Goal: Task Accomplishment & Management: Manage account settings

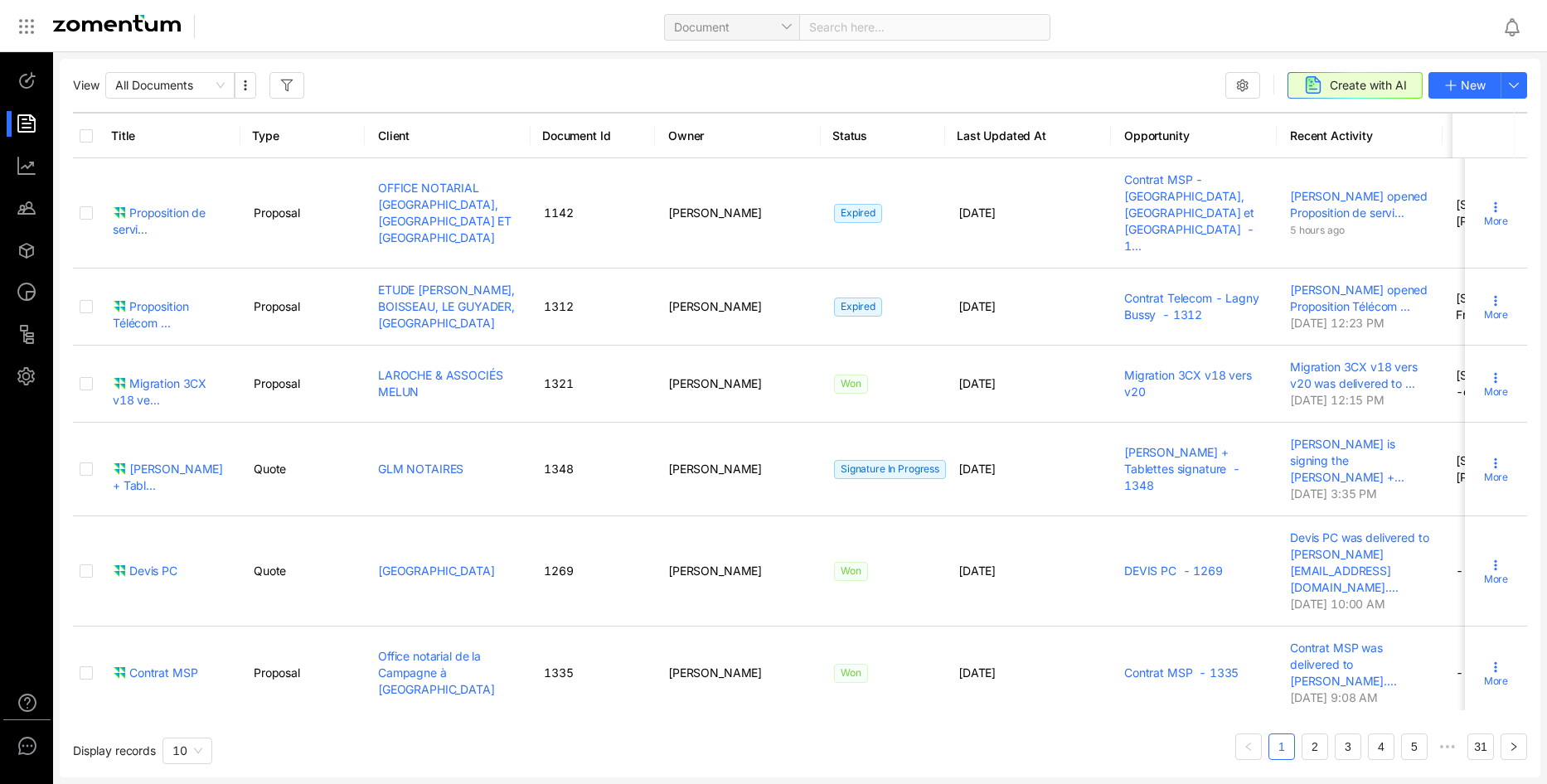
click at [96, 17] on img at bounding box center [116, 23] width 128 height 17
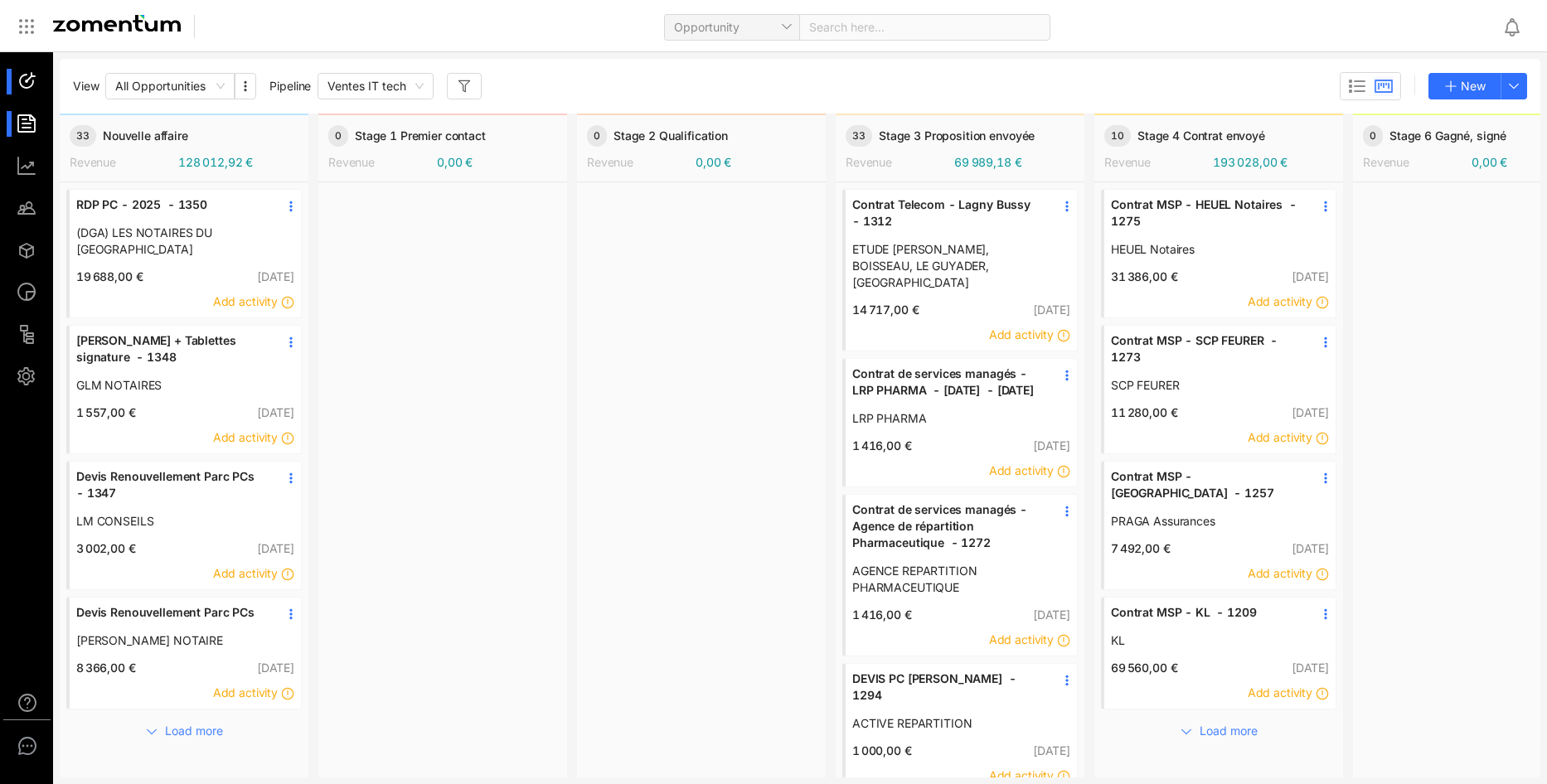
drag, startPoint x: 20, startPoint y: 127, endPoint x: 29, endPoint y: 161, distance: 35.2
click at [20, 127] on div at bounding box center [34, 124] width 35 height 26
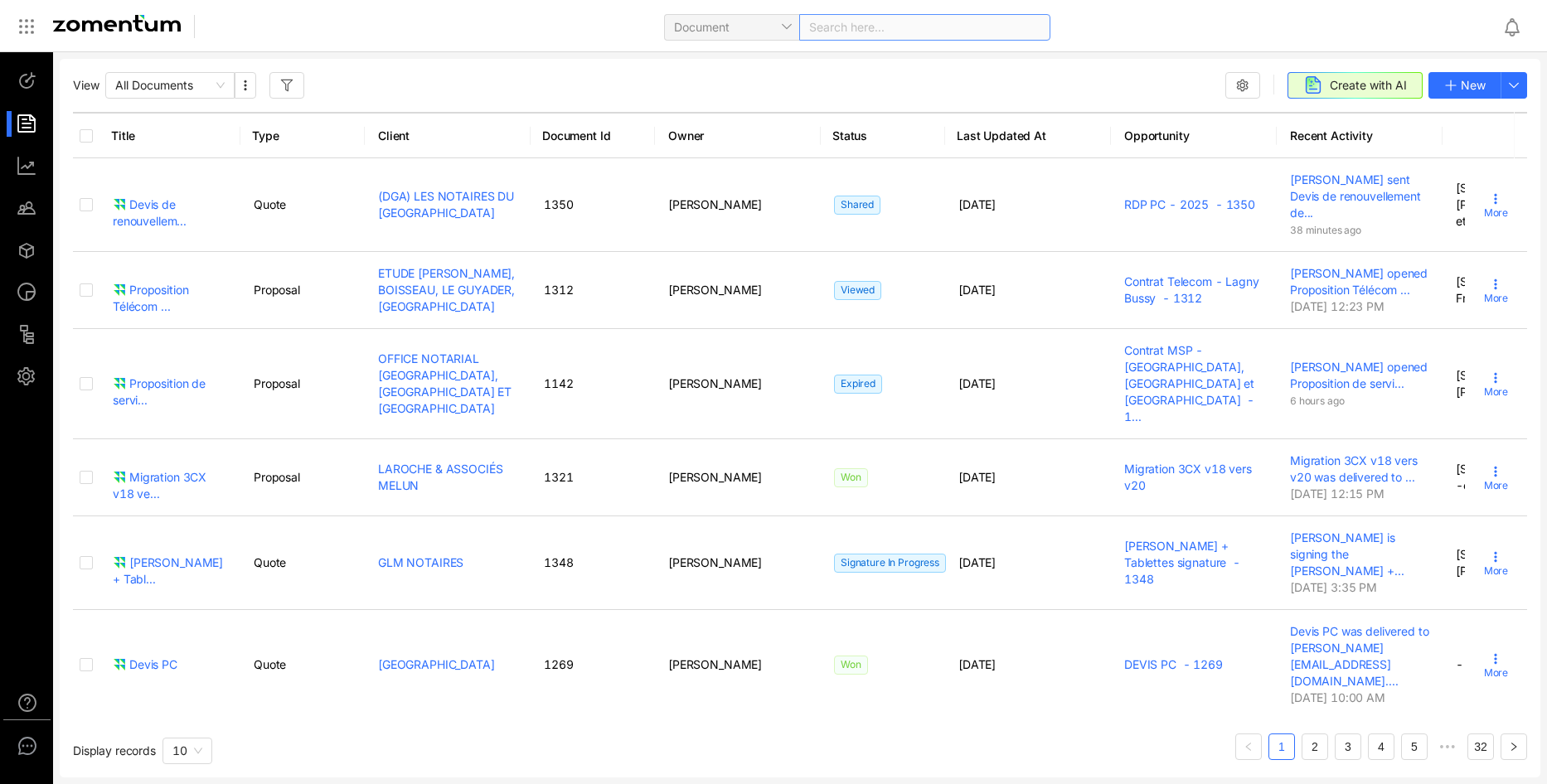
click at [875, 38] on div "Search here..." at bounding box center [925, 27] width 251 height 26
click at [722, 29] on span "Document" at bounding box center [732, 27] width 115 height 25
click at [713, 164] on div "Client" at bounding box center [731, 166] width 115 height 19
click at [906, 20] on span at bounding box center [925, 27] width 231 height 25
type input "******"
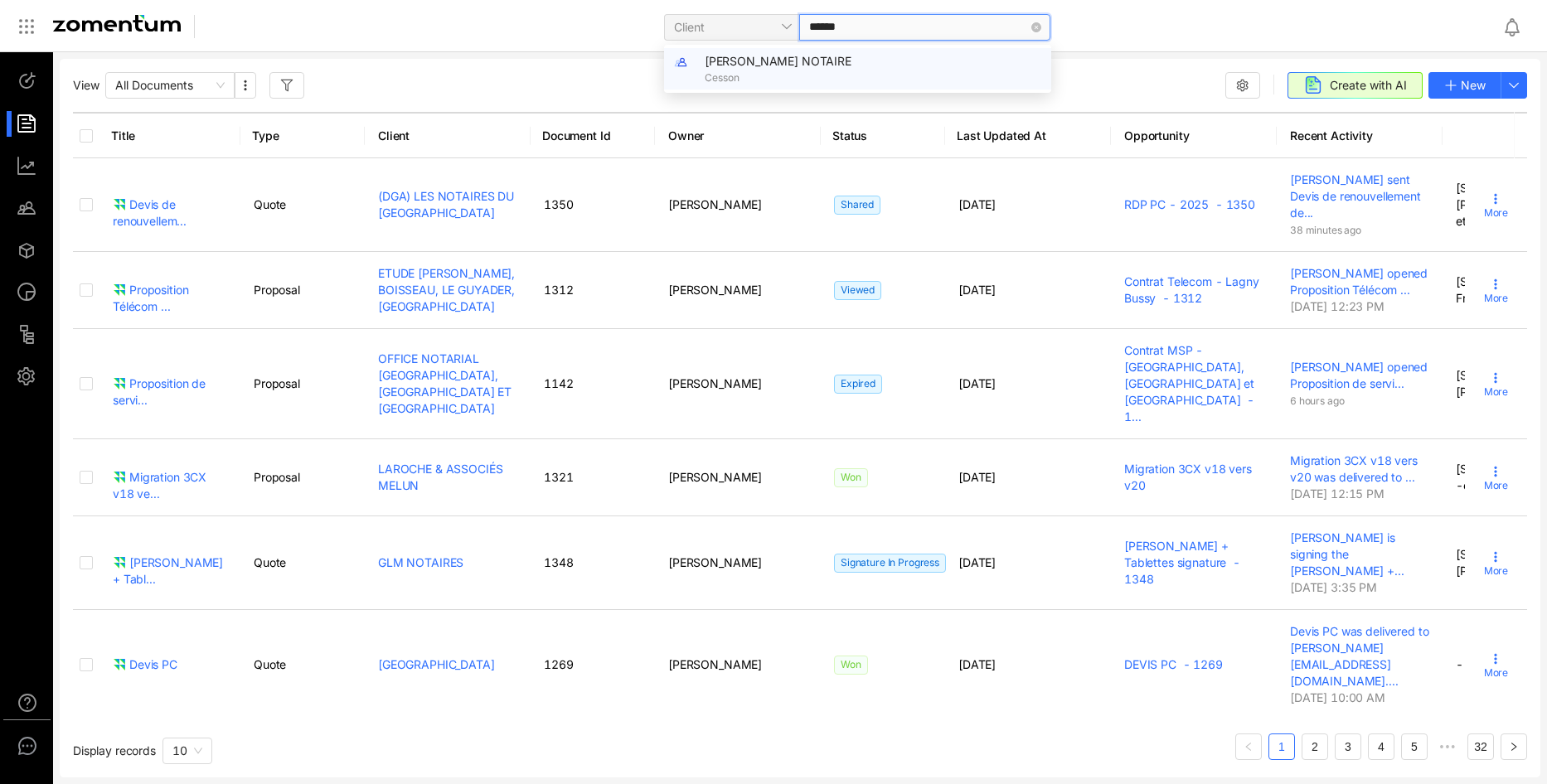
click at [862, 70] on div "ROLLET THIBAULT NOTAIRE Cesson" at bounding box center [873, 69] width 336 height 34
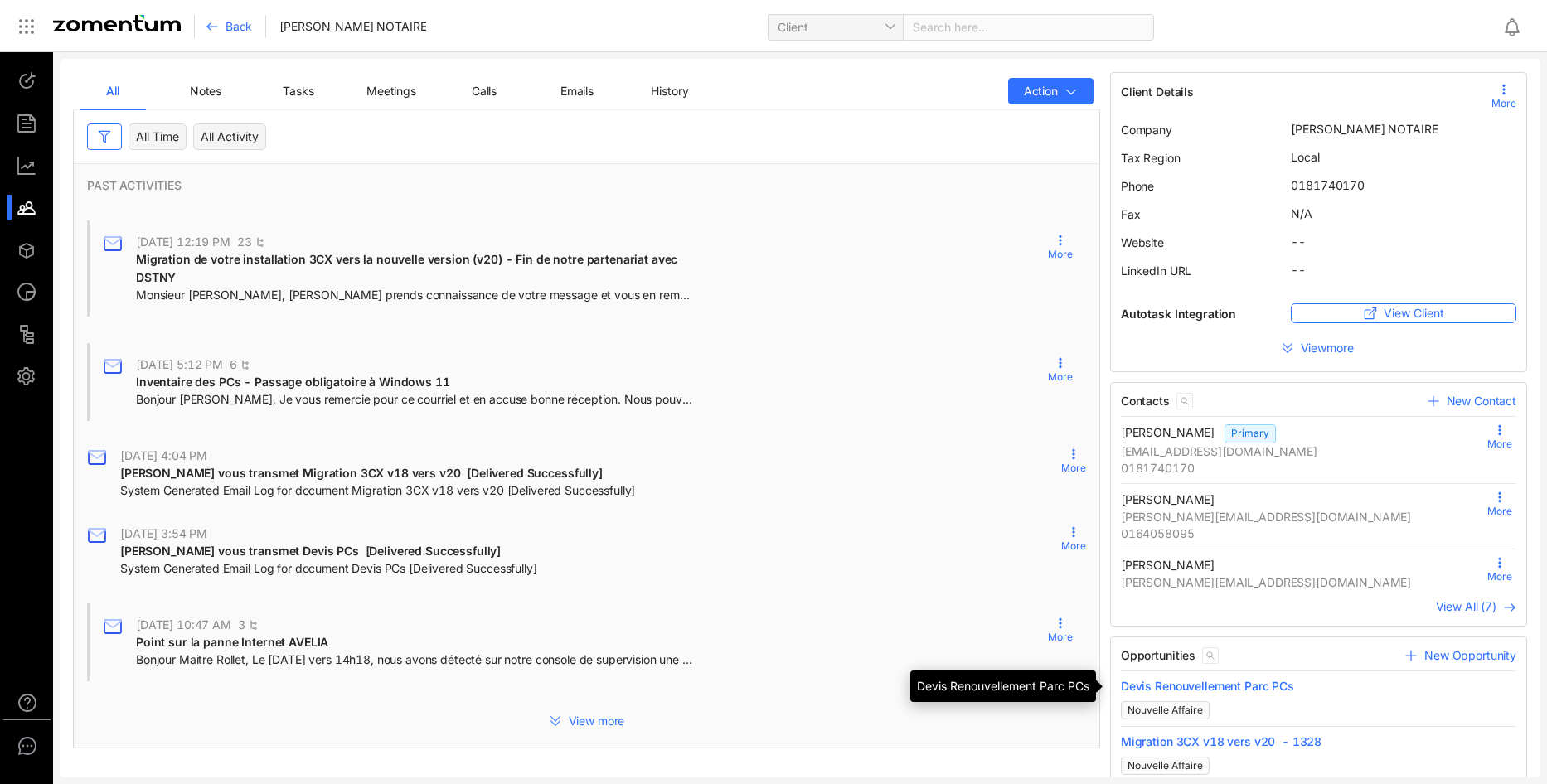
click at [1190, 680] on span "Devis Renouvellement Parc PCs" at bounding box center [1319, 686] width 396 height 17
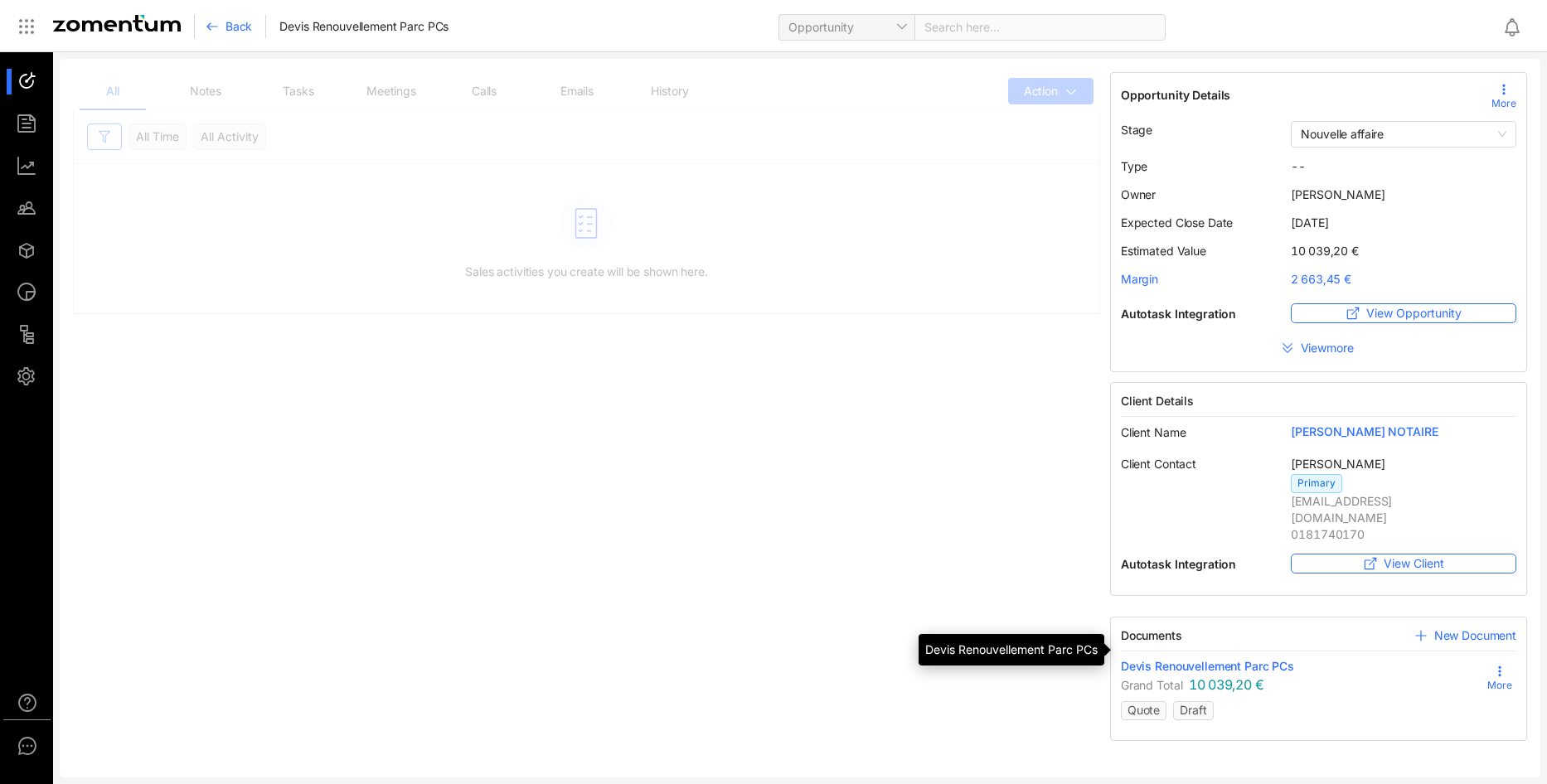
click at [1208, 658] on span "Devis Renouvellement Parc PCs" at bounding box center [1208, 667] width 173 height 17
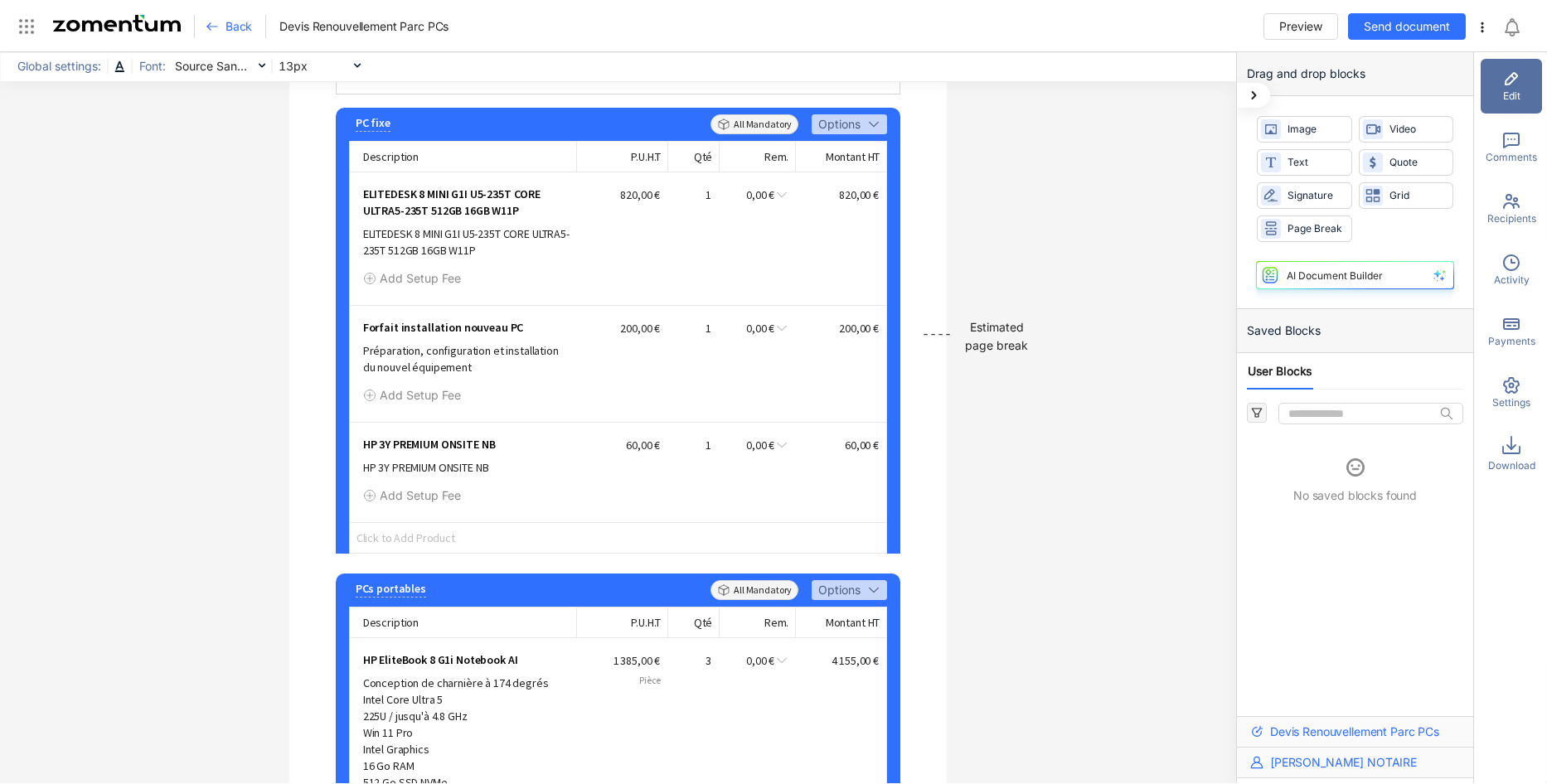
scroll to position [663, 0]
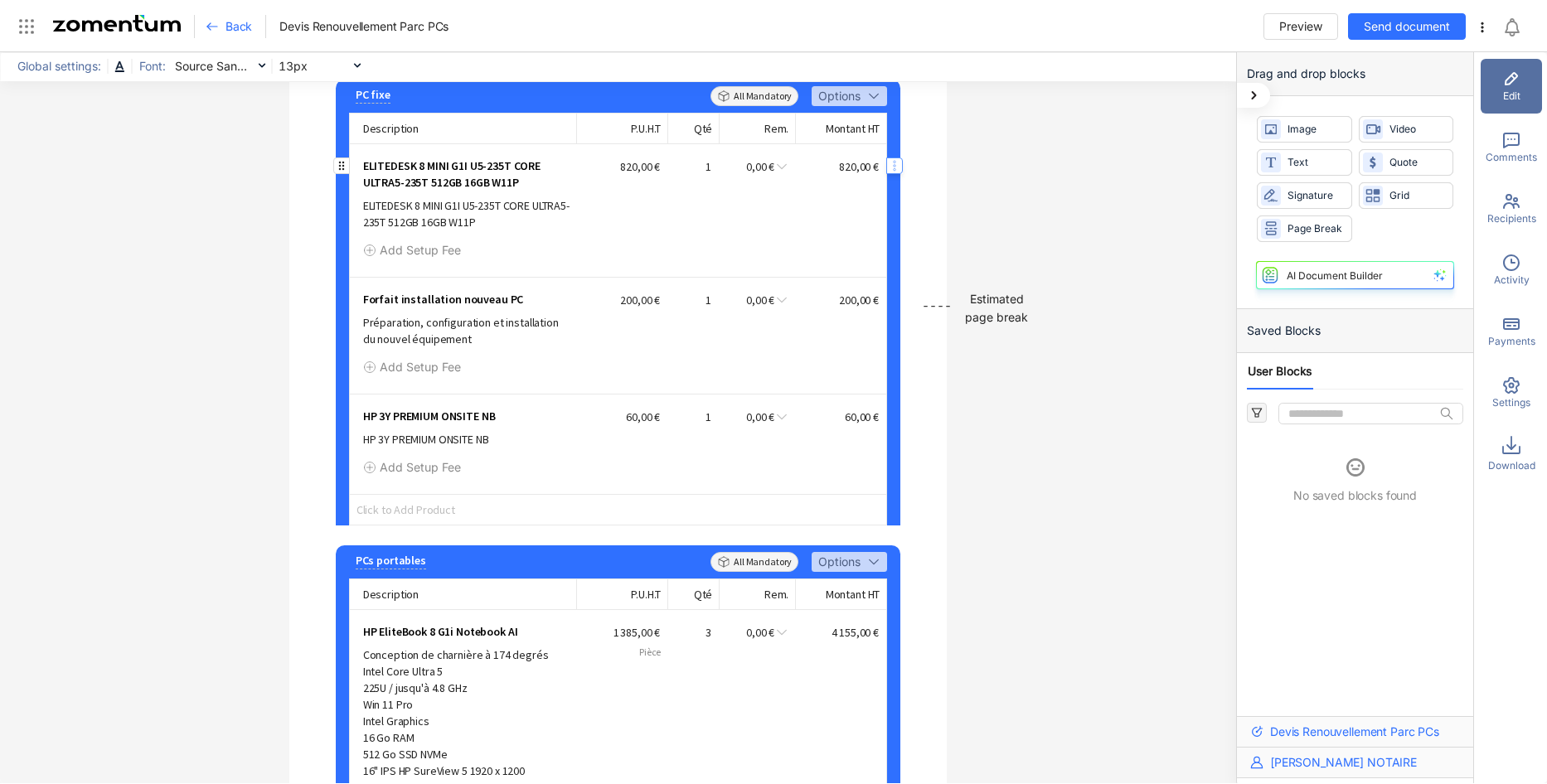
click at [889, 172] on icon "button" at bounding box center [894, 166] width 13 height 13
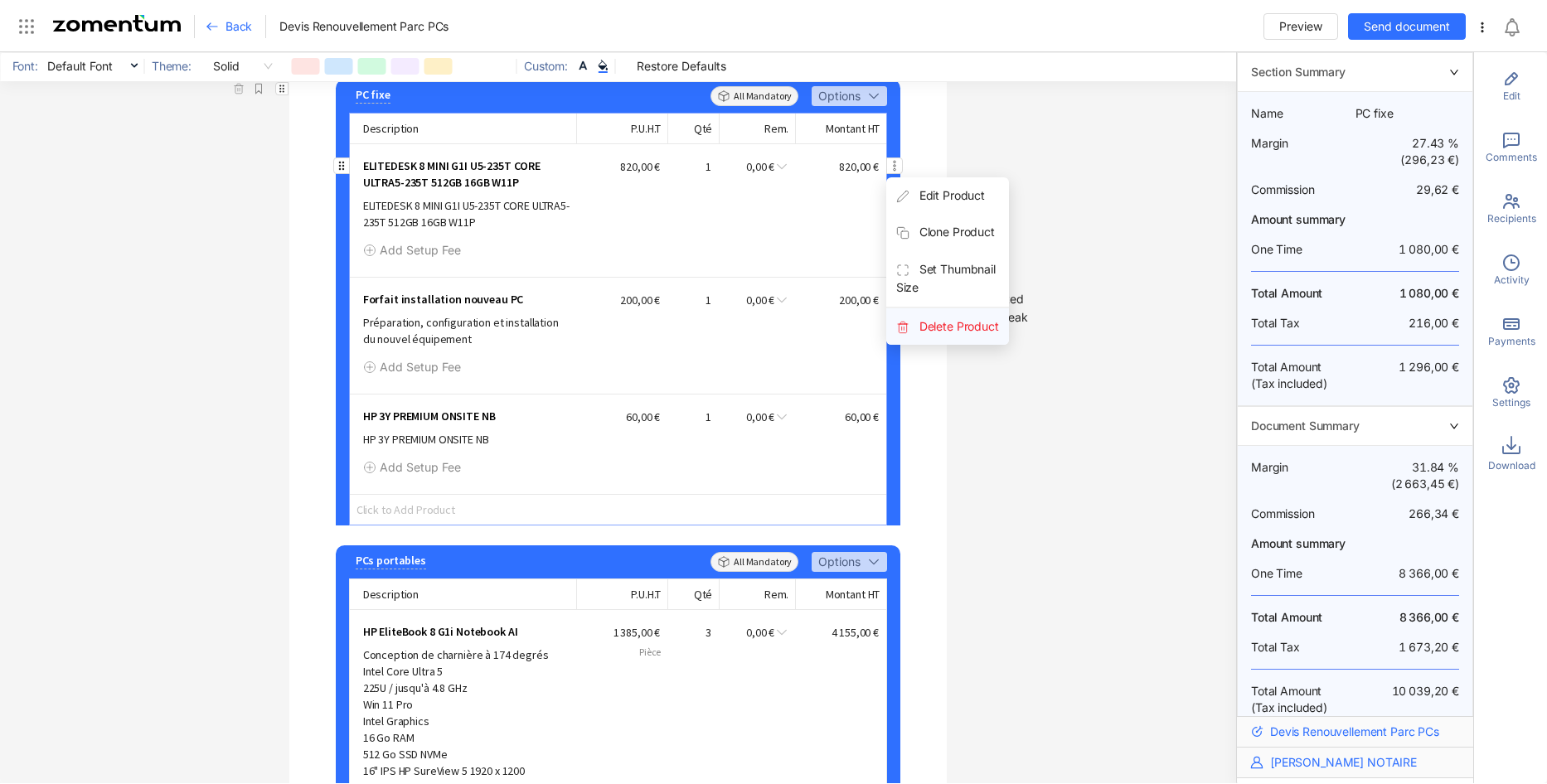
click at [952, 345] on span "Delete Product" at bounding box center [948, 326] width 124 height 36
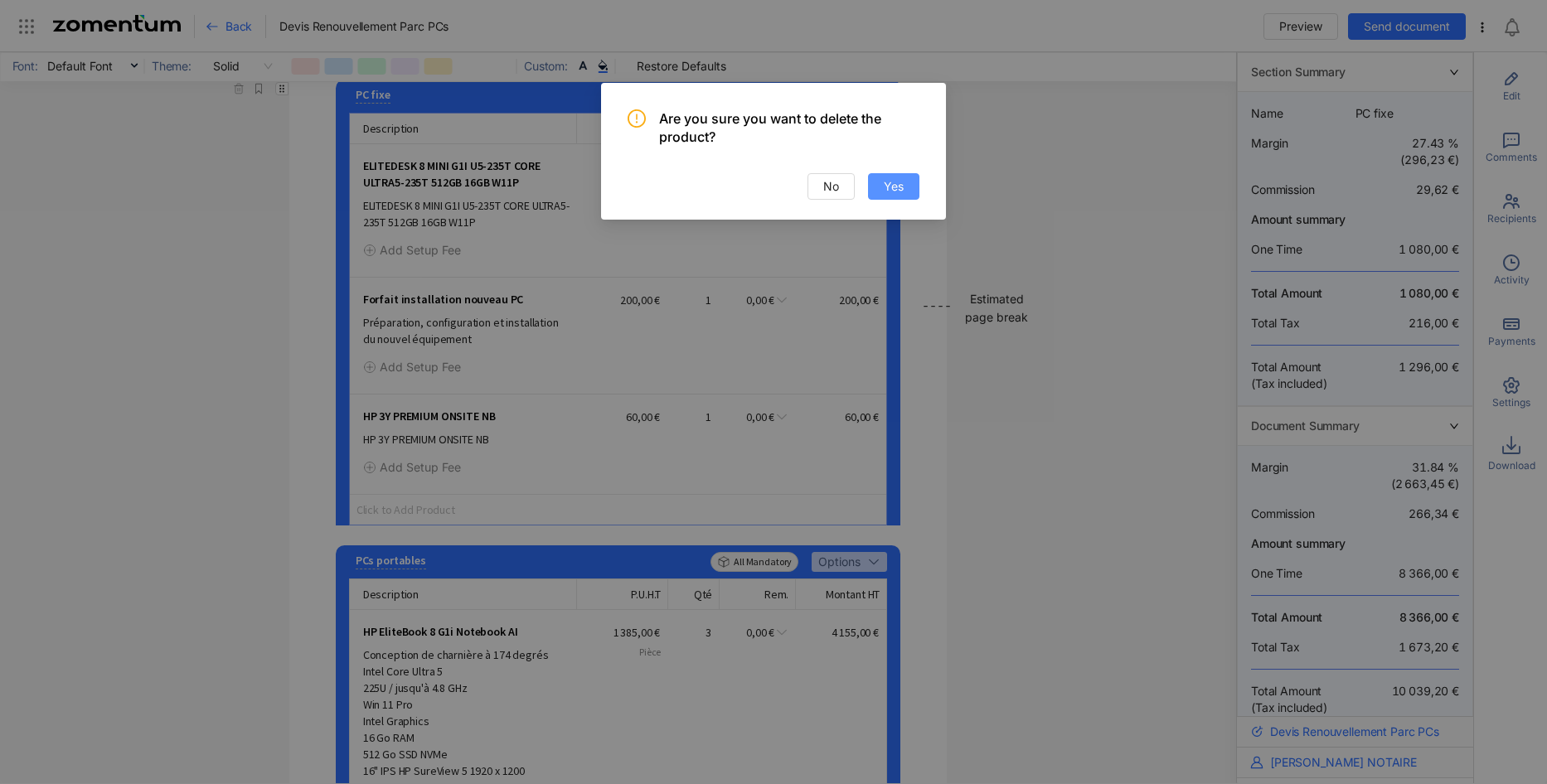
click at [901, 183] on span "Yes" at bounding box center [893, 187] width 20 height 19
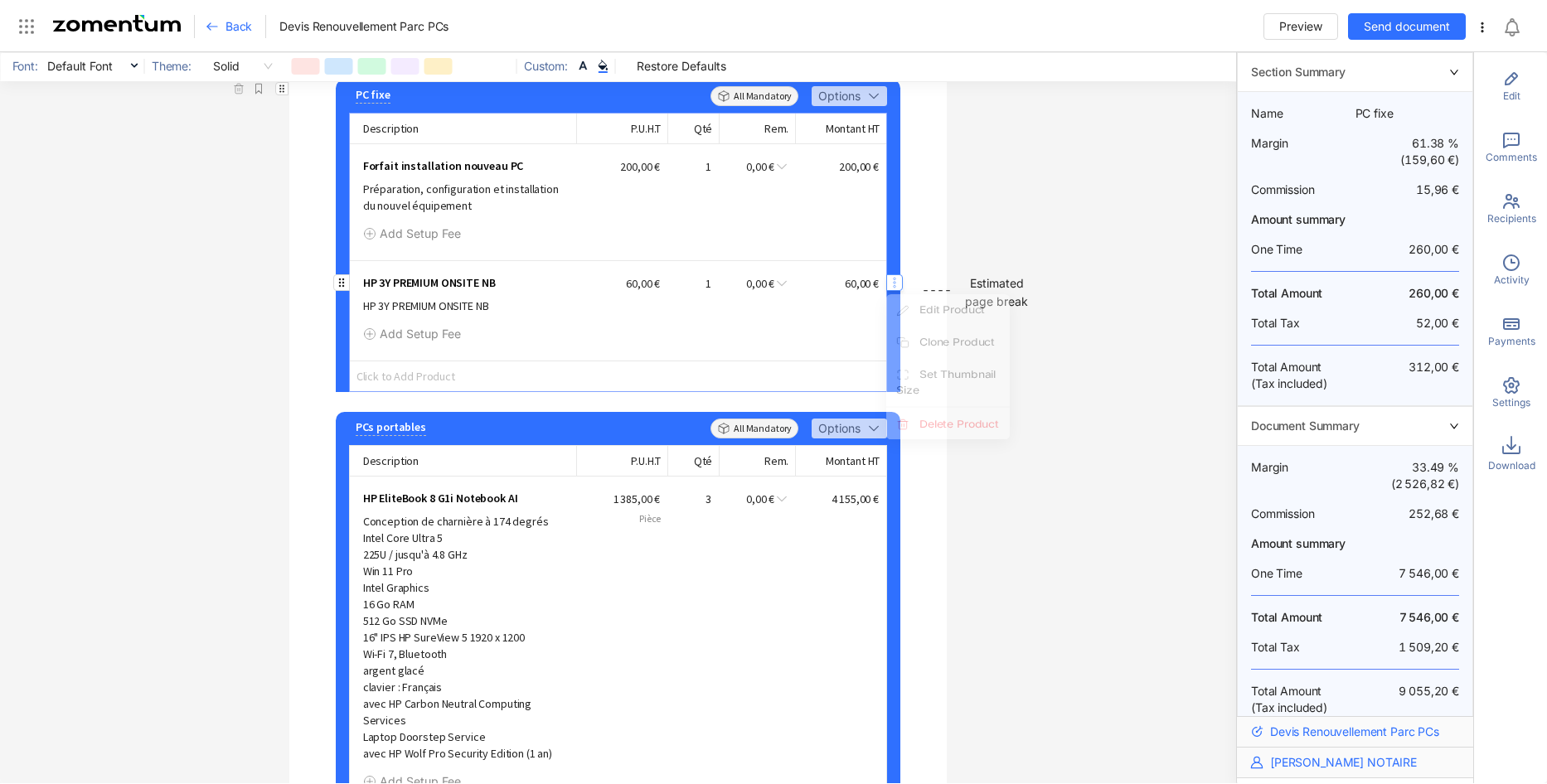
click at [888, 290] on icon "button" at bounding box center [894, 282] width 13 height 13
click at [932, 462] on span "Delete Product" at bounding box center [948, 443] width 124 height 36
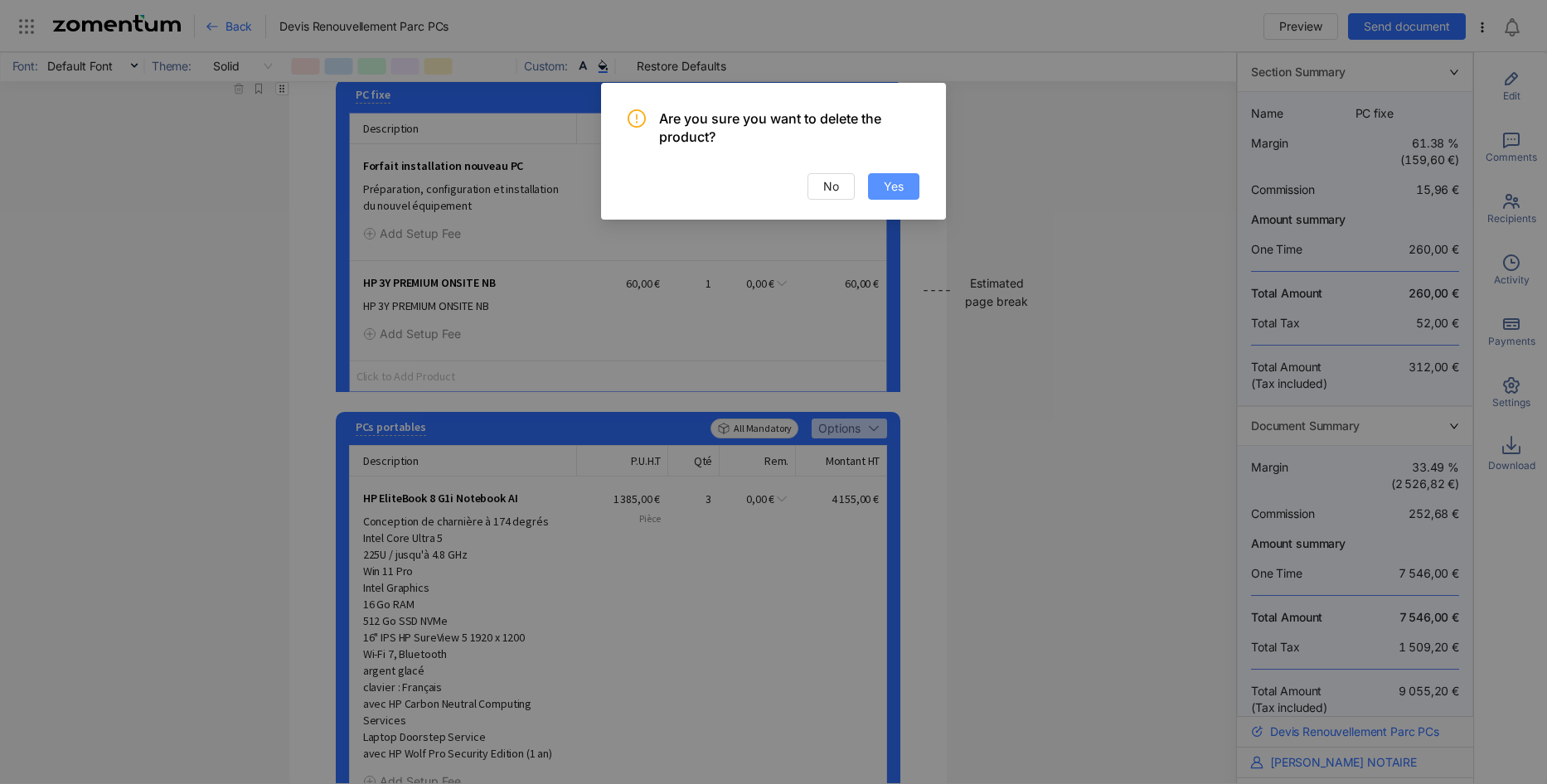
click at [906, 191] on button "Yes" at bounding box center [893, 186] width 51 height 26
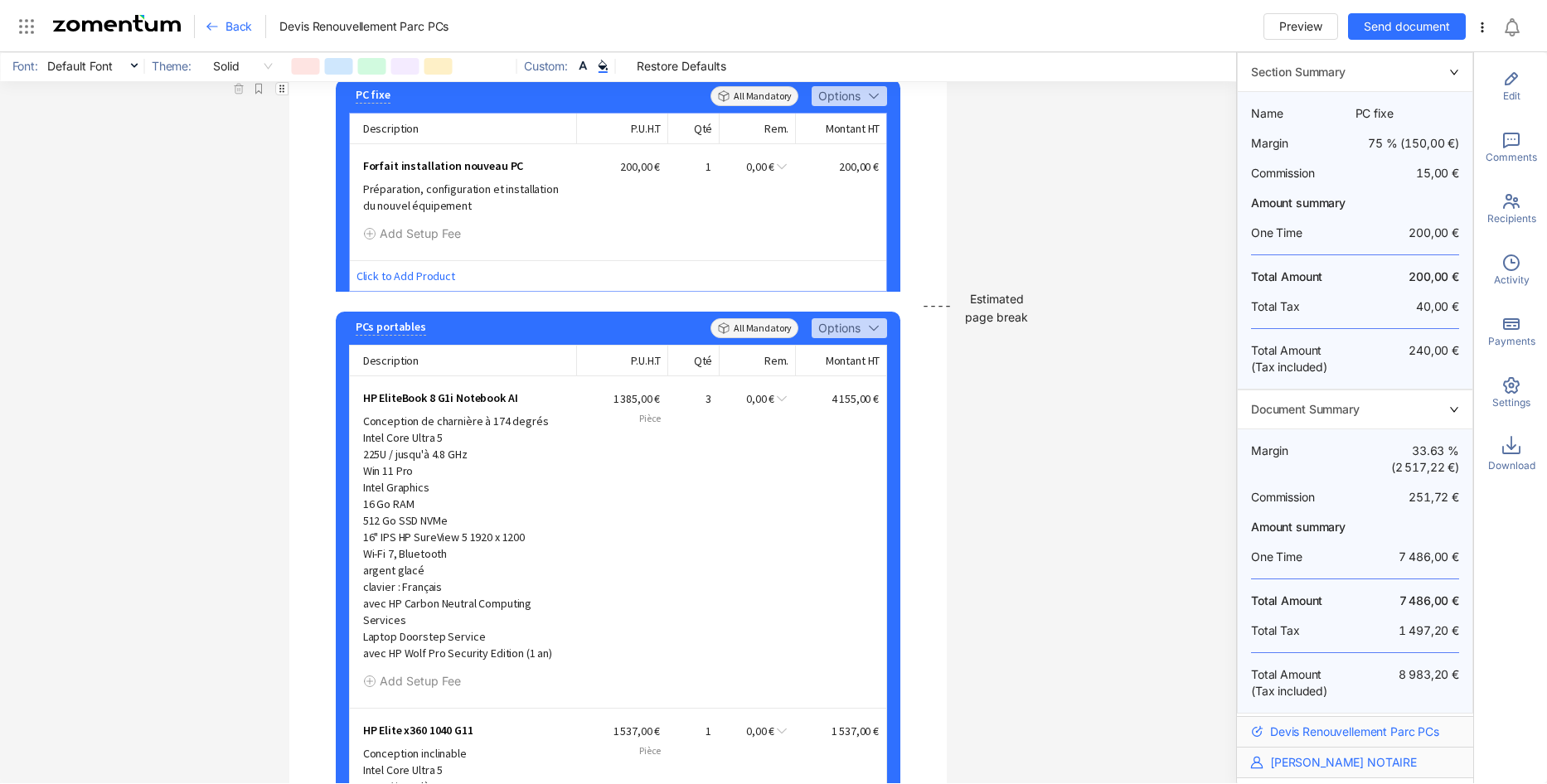
click at [400, 286] on span "Click to Add Product" at bounding box center [618, 276] width 537 height 31
click at [418, 331] on span "Add Product" at bounding box center [414, 328] width 68 height 14
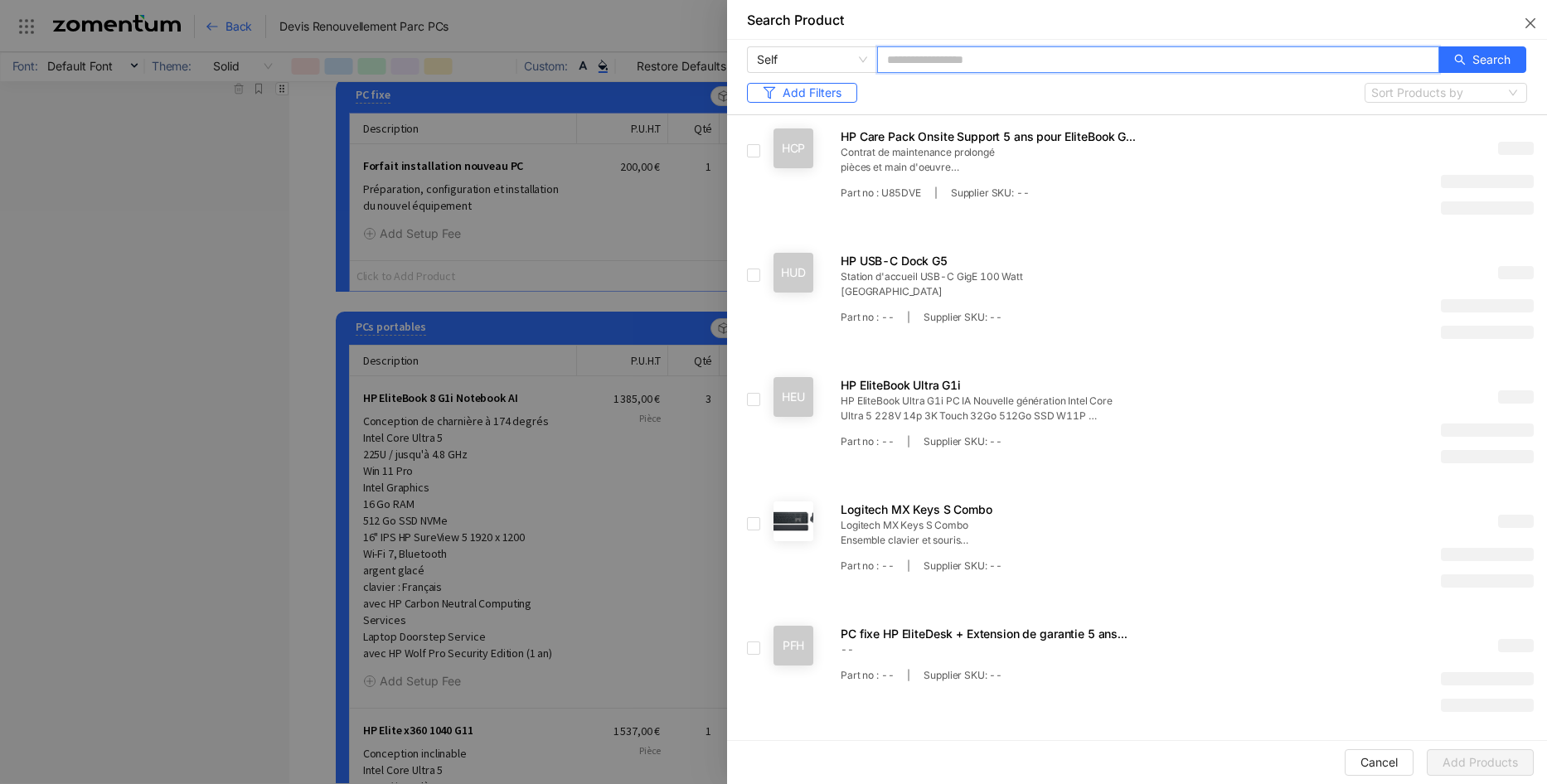
click at [916, 59] on input "text" at bounding box center [1159, 60] width 563 height 26
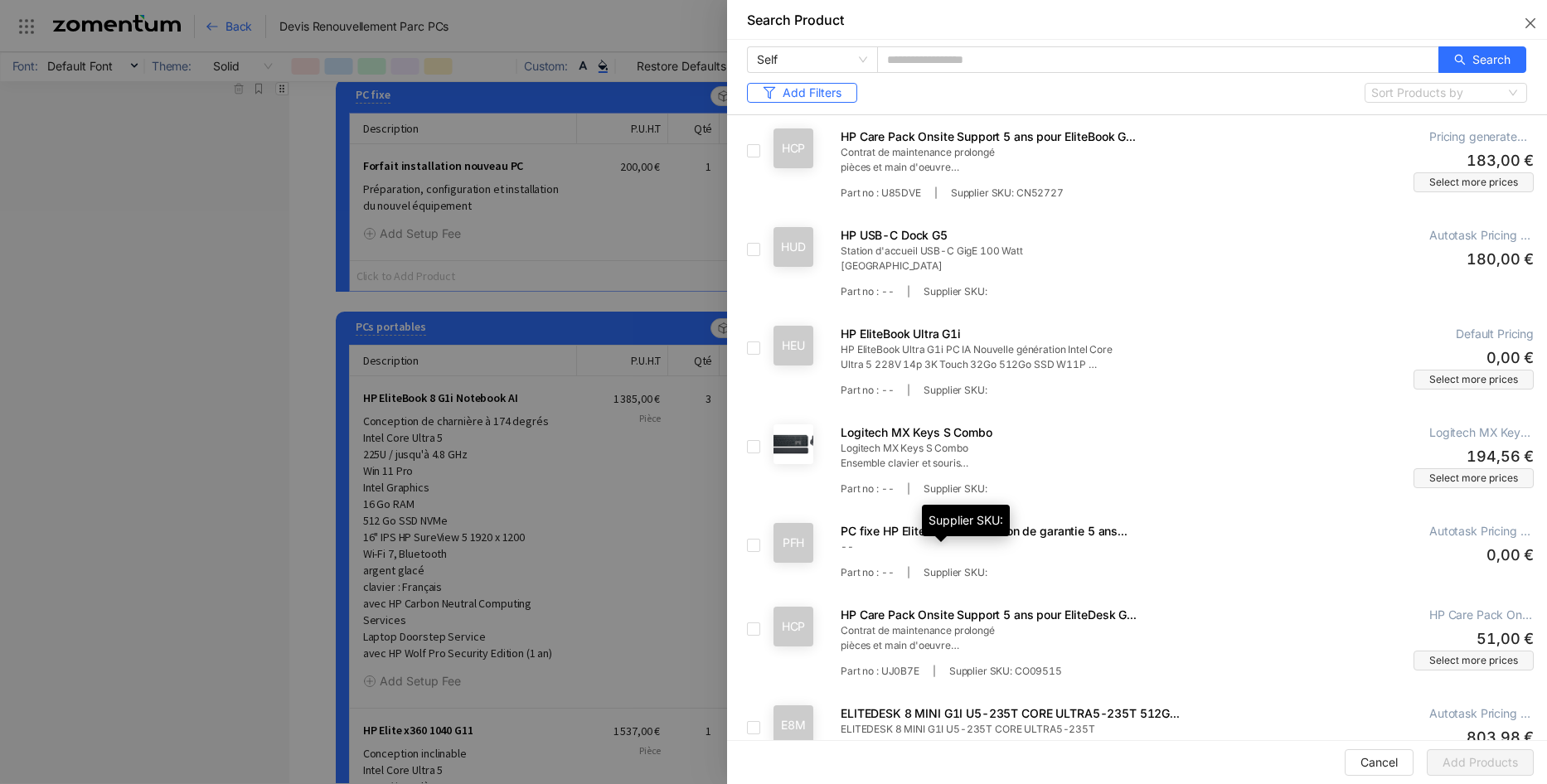
click at [984, 540] on div "Supplier SKU:" at bounding box center [966, 525] width 88 height 42
click at [1444, 759] on span "Add Products" at bounding box center [1480, 763] width 75 height 19
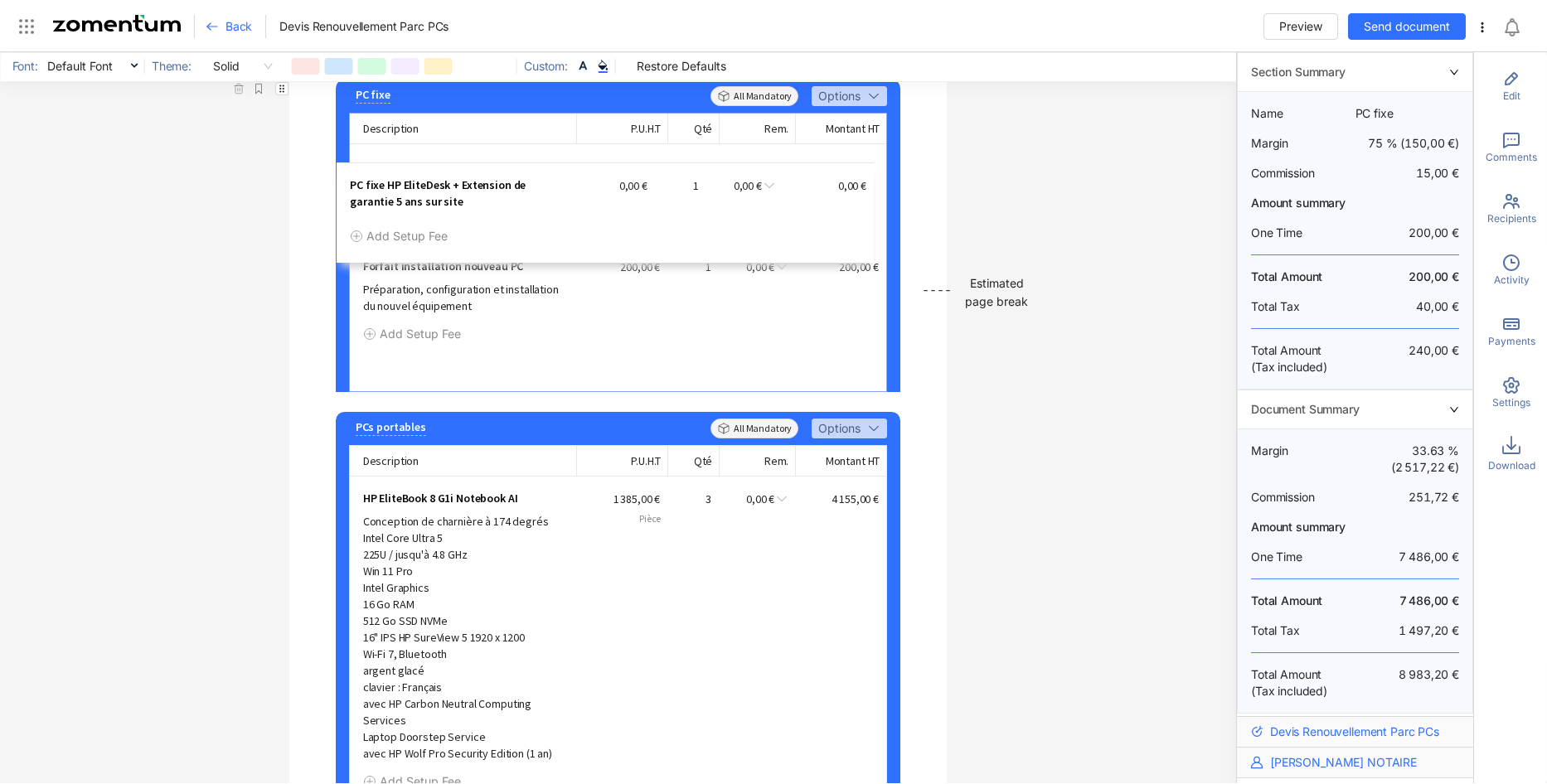
drag, startPoint x: 337, startPoint y: 298, endPoint x: 331, endPoint y: 179, distance: 119.2
click at [336, 179] on div "PC fixe Add Description All Mandatory Options Description P.U.H.T Qté Rem. Mont…" at bounding box center [618, 236] width 565 height 313
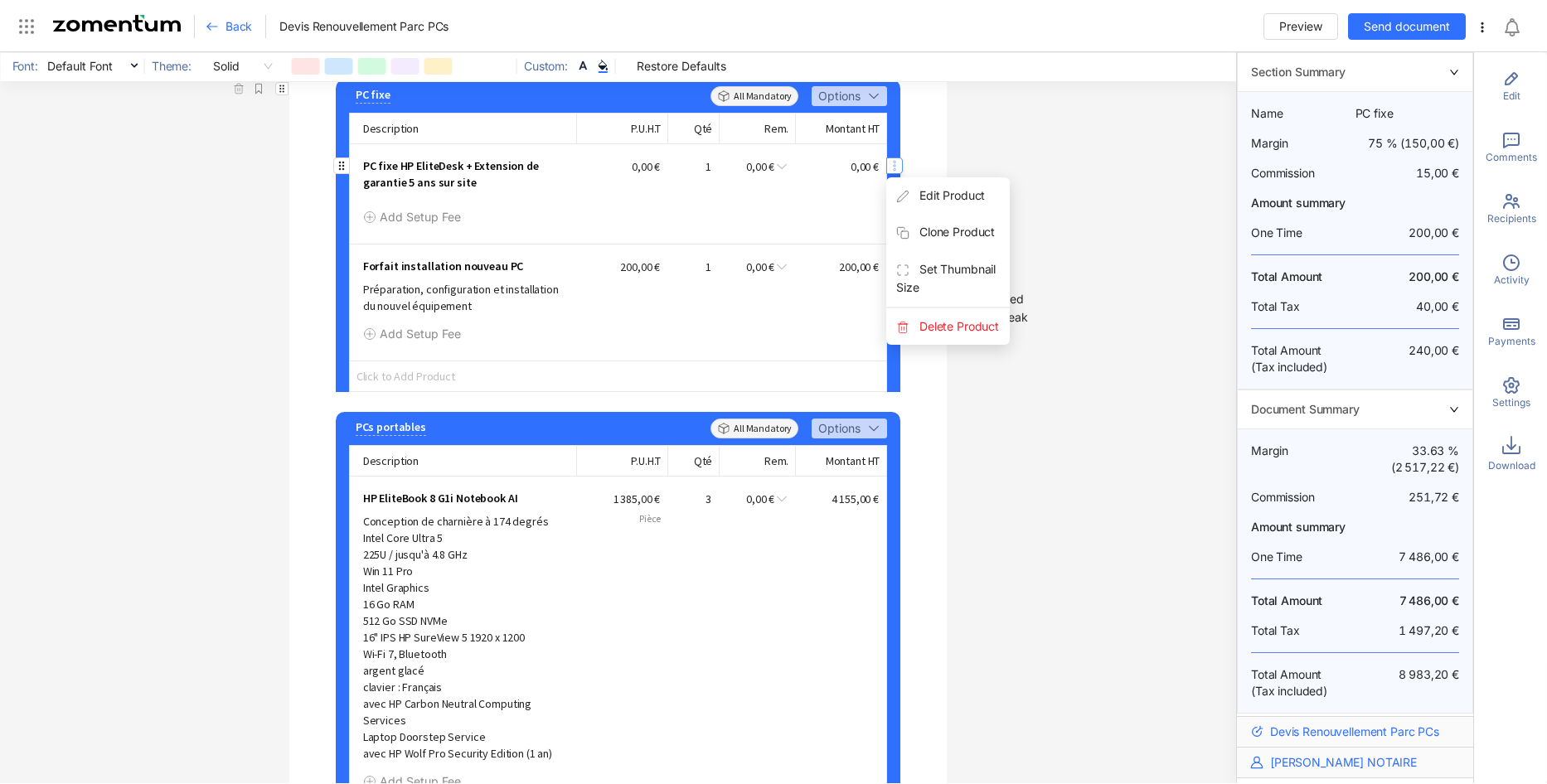
click at [894, 172] on icon "button" at bounding box center [894, 166] width 13 height 13
click at [938, 345] on span "Delete Product" at bounding box center [948, 326] width 124 height 36
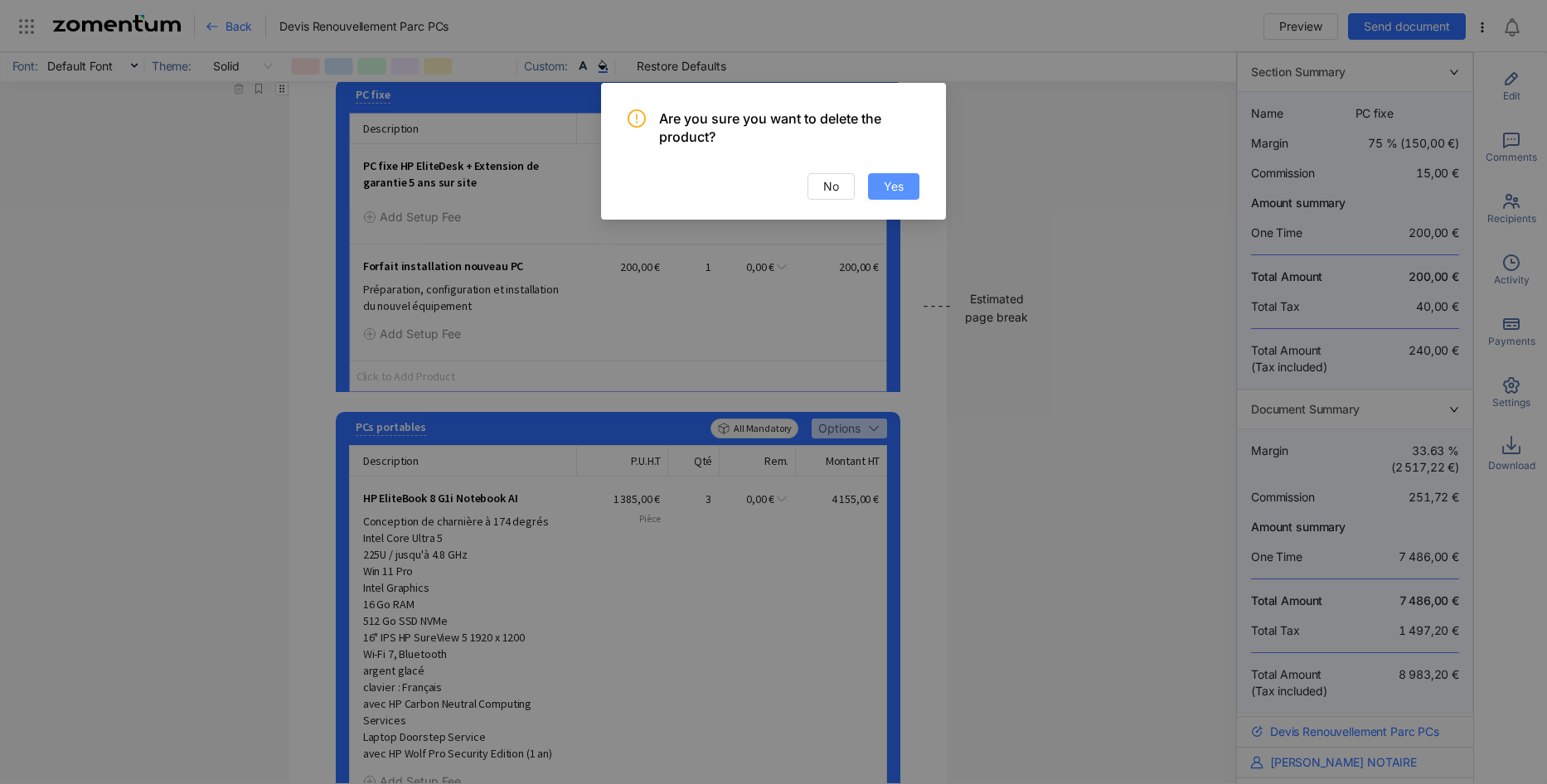
click at [903, 193] on span "Yes" at bounding box center [893, 187] width 20 height 19
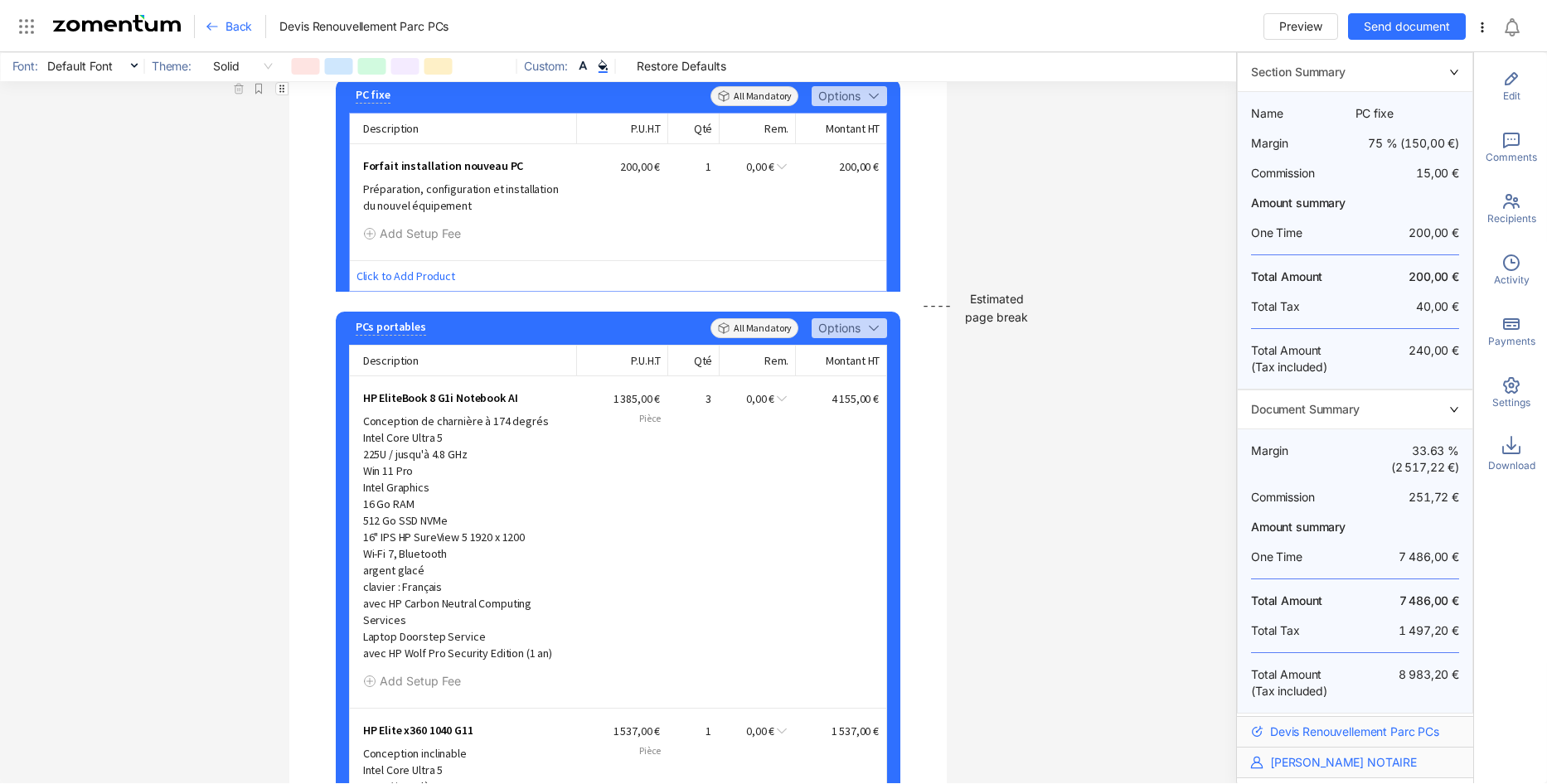
click at [401, 291] on span "Click to Add Product" at bounding box center [618, 276] width 537 height 31
click at [435, 331] on span "Add Product" at bounding box center [414, 328] width 68 height 14
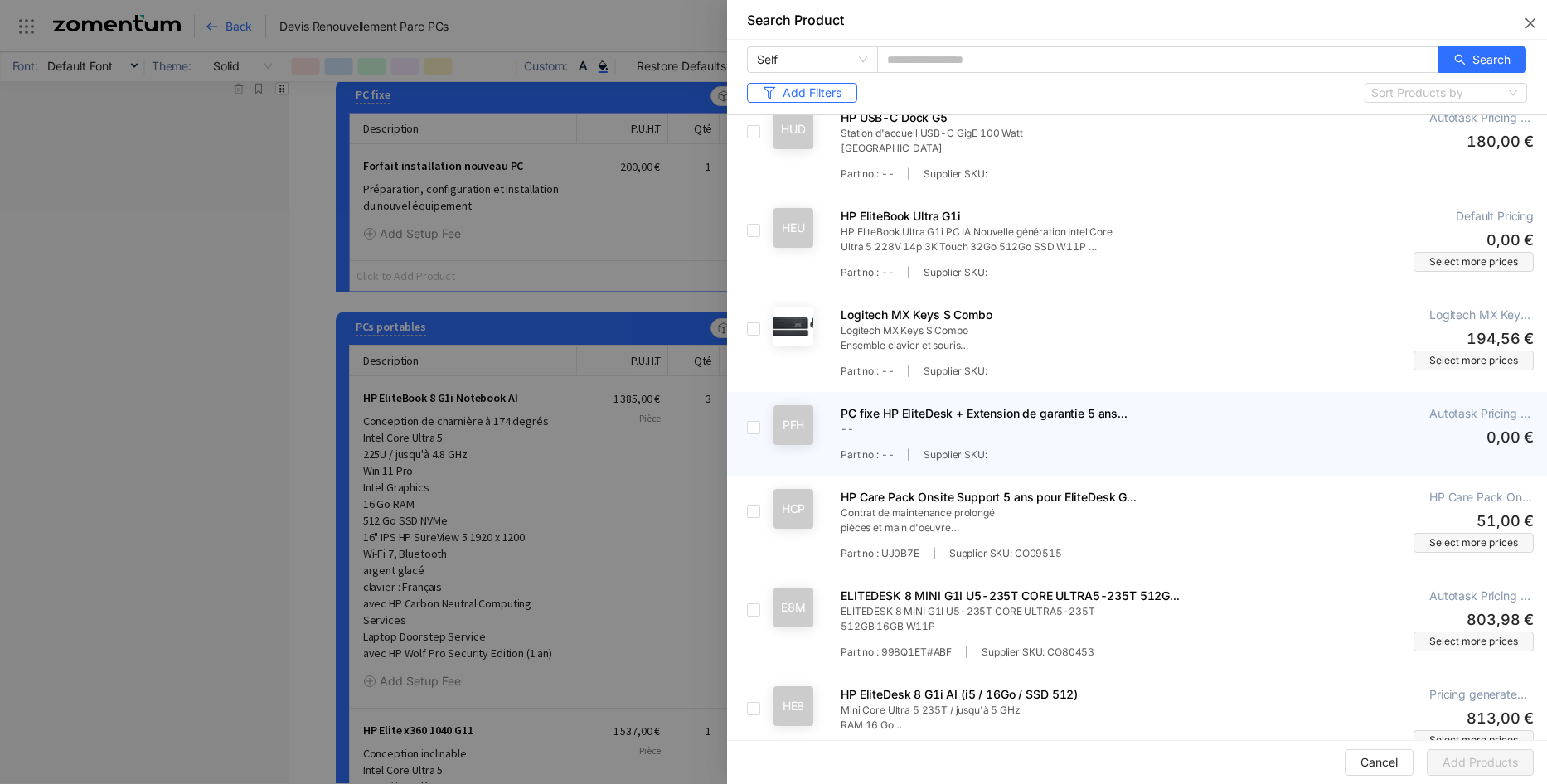
scroll to position [0, 0]
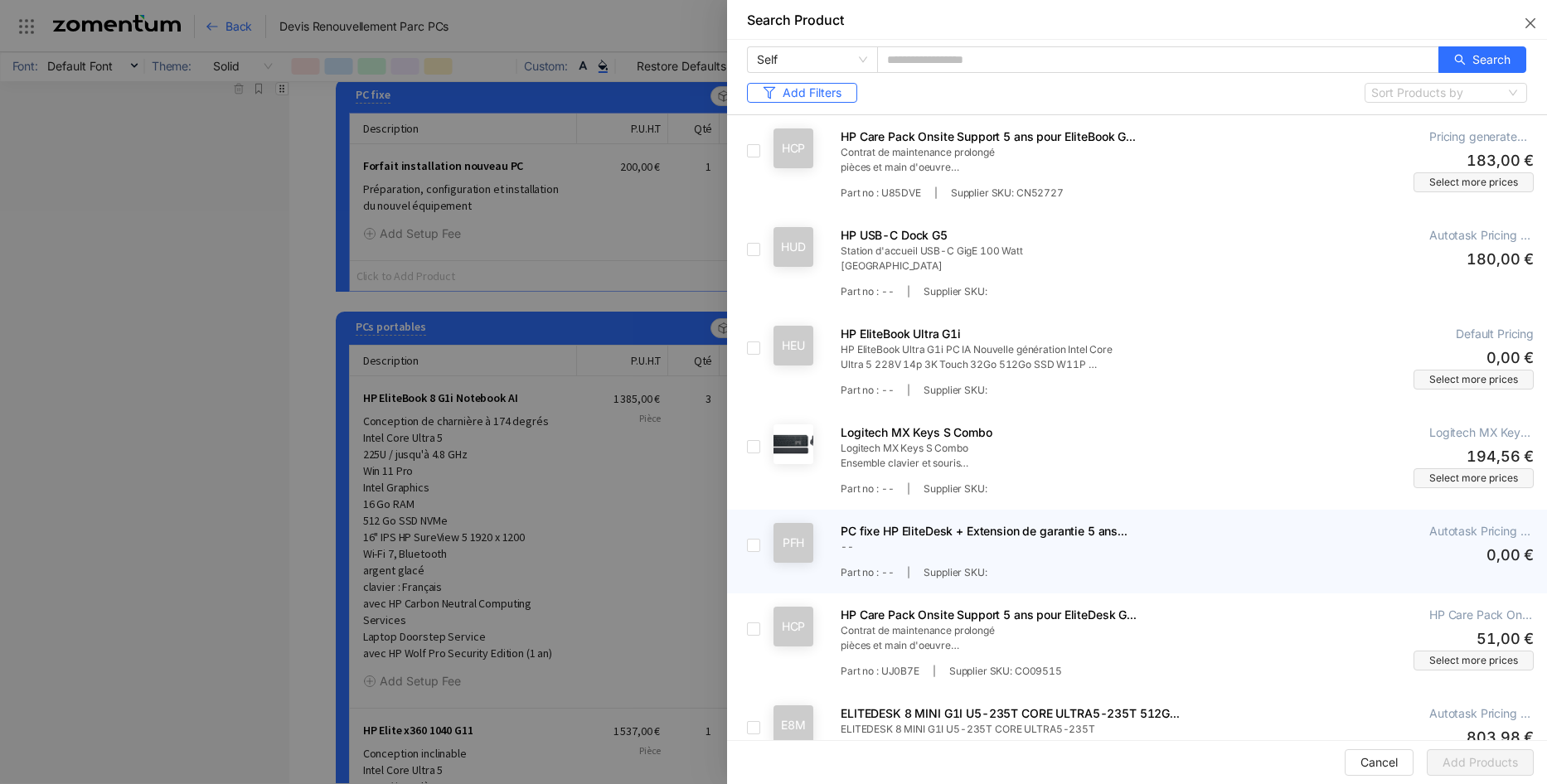
click at [1083, 547] on div "PC fixe HP EliteDesk + Extension de garantie 5 ans... --" at bounding box center [1077, 544] width 472 height 42
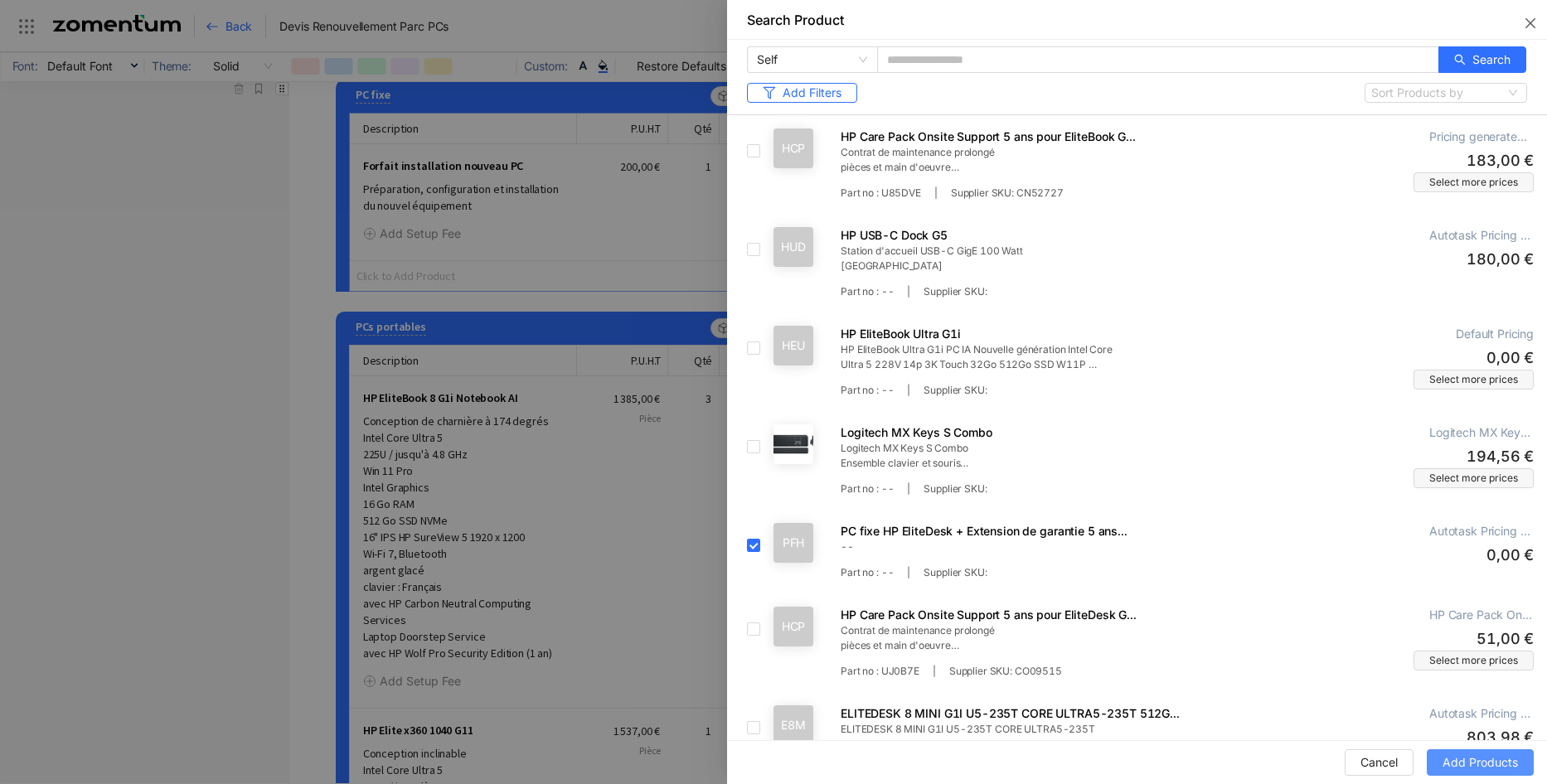
click at [1485, 755] on span "Add Products" at bounding box center [1480, 763] width 75 height 19
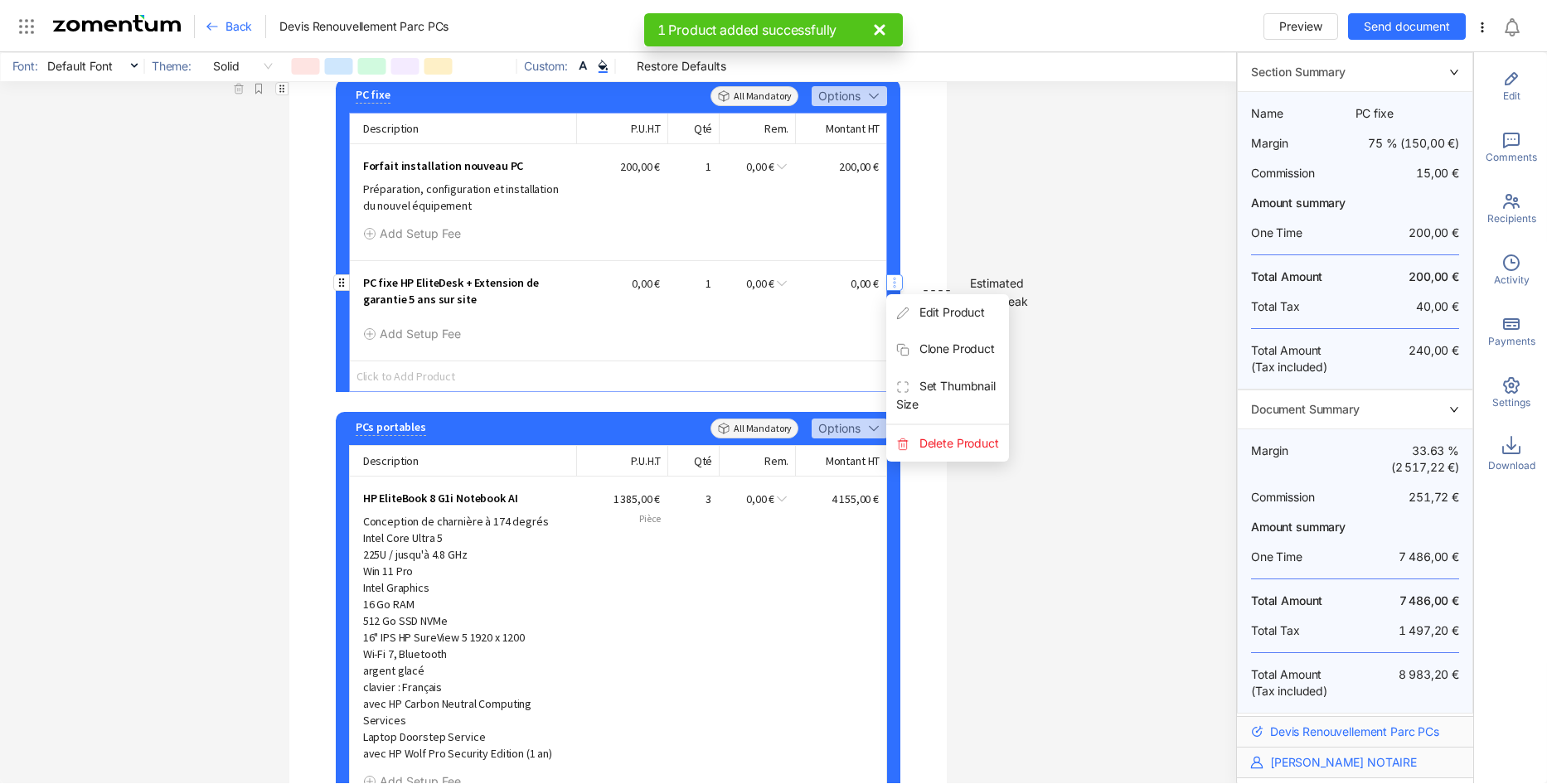
click at [888, 290] on icon "button" at bounding box center [894, 282] width 13 height 13
click at [954, 458] on span "Delete Product" at bounding box center [948, 443] width 124 height 36
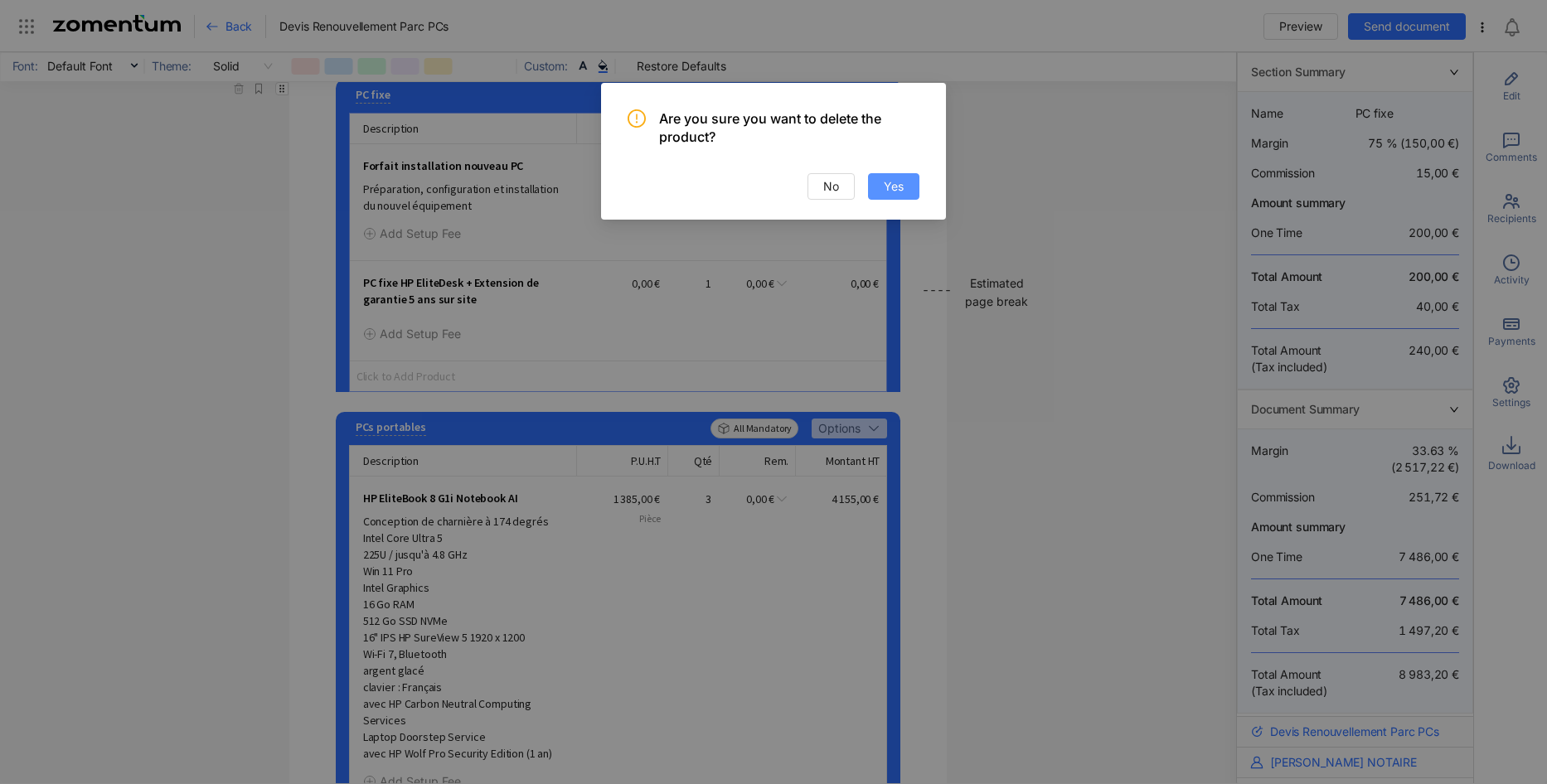
click at [880, 191] on button "Yes" at bounding box center [893, 186] width 51 height 26
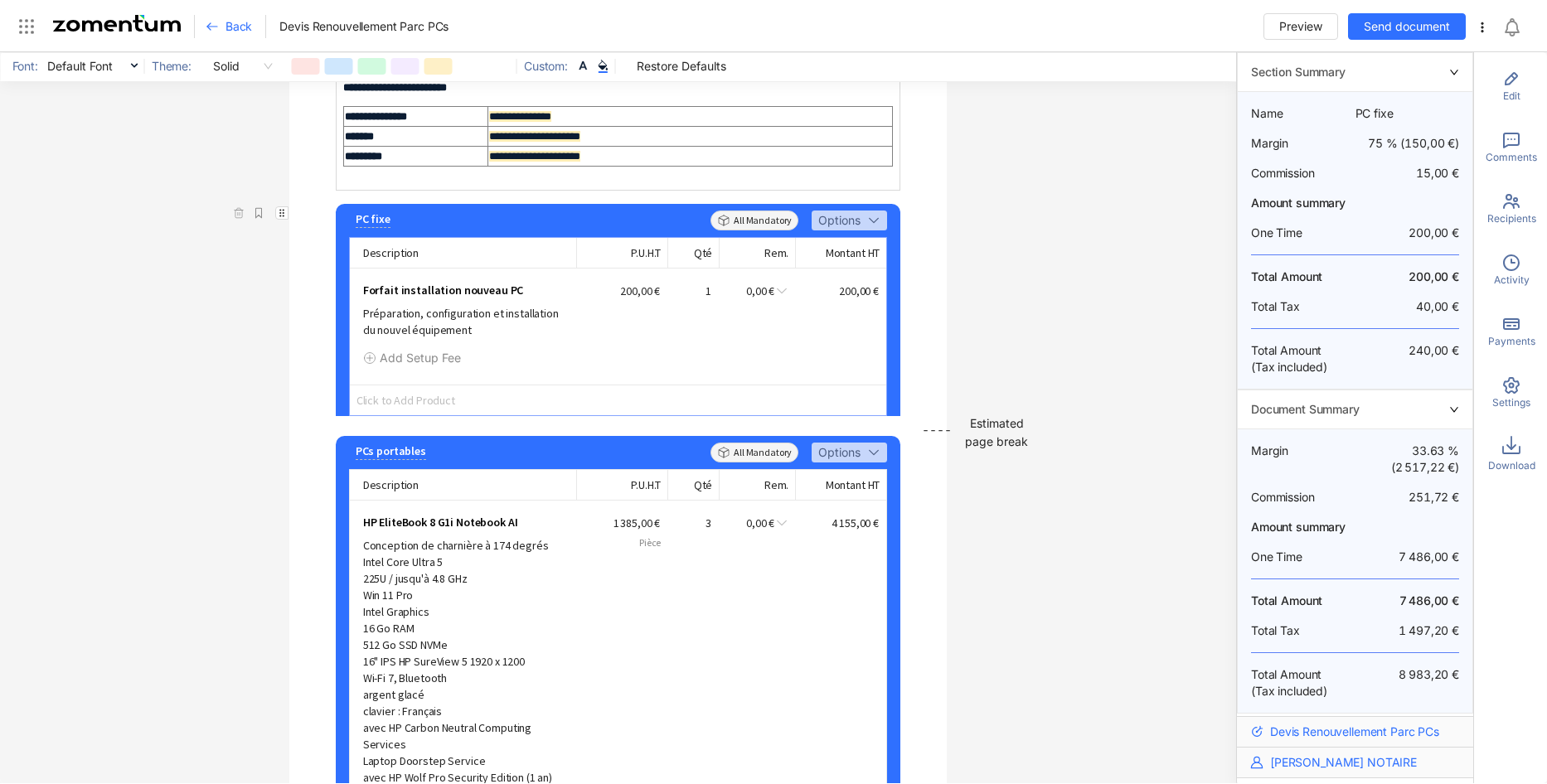
scroll to position [497, 0]
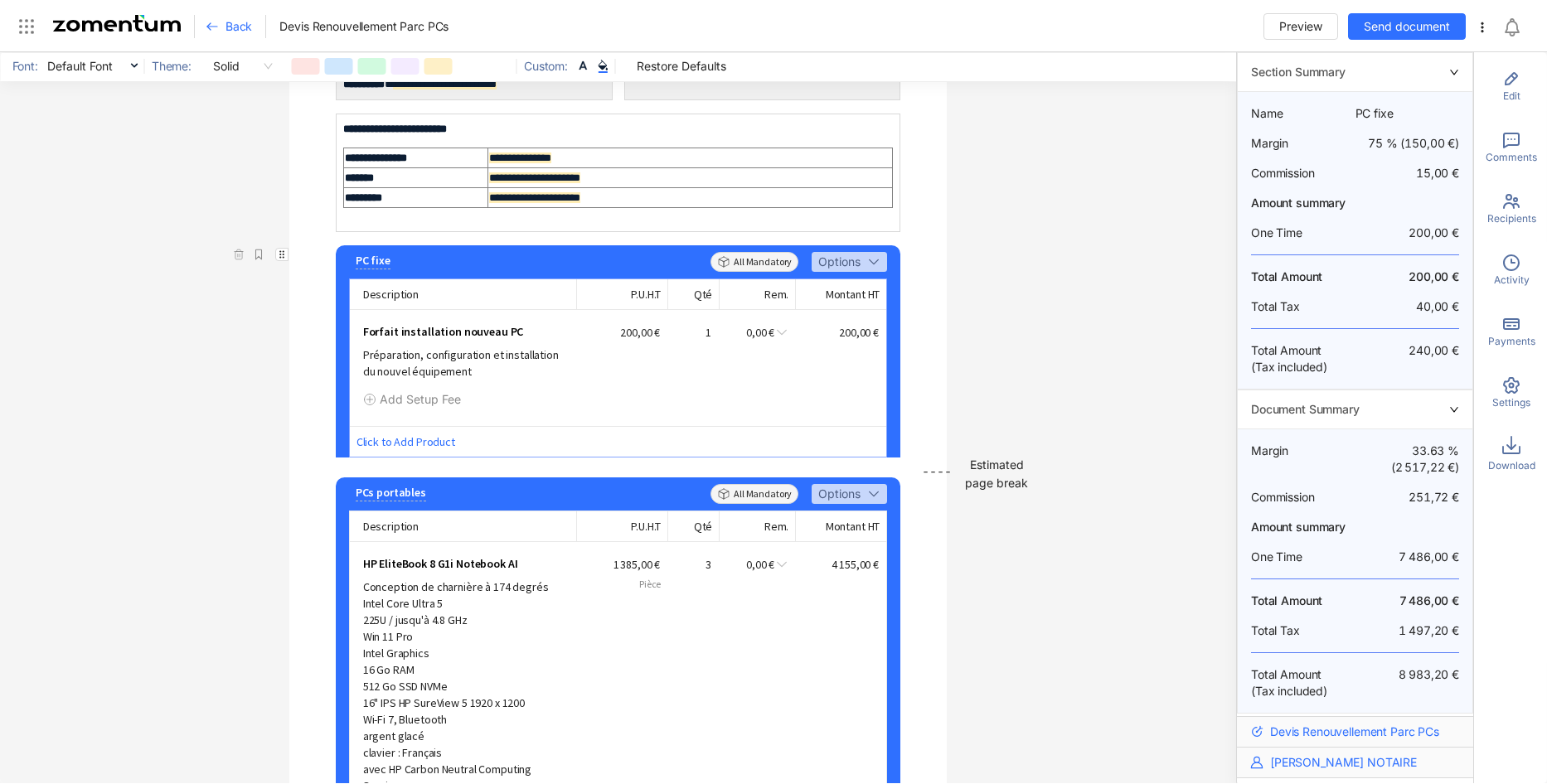
click at [382, 457] on span "Click to Add Product" at bounding box center [618, 441] width 537 height 31
click at [412, 497] on span "Add Product" at bounding box center [414, 493] width 68 height 14
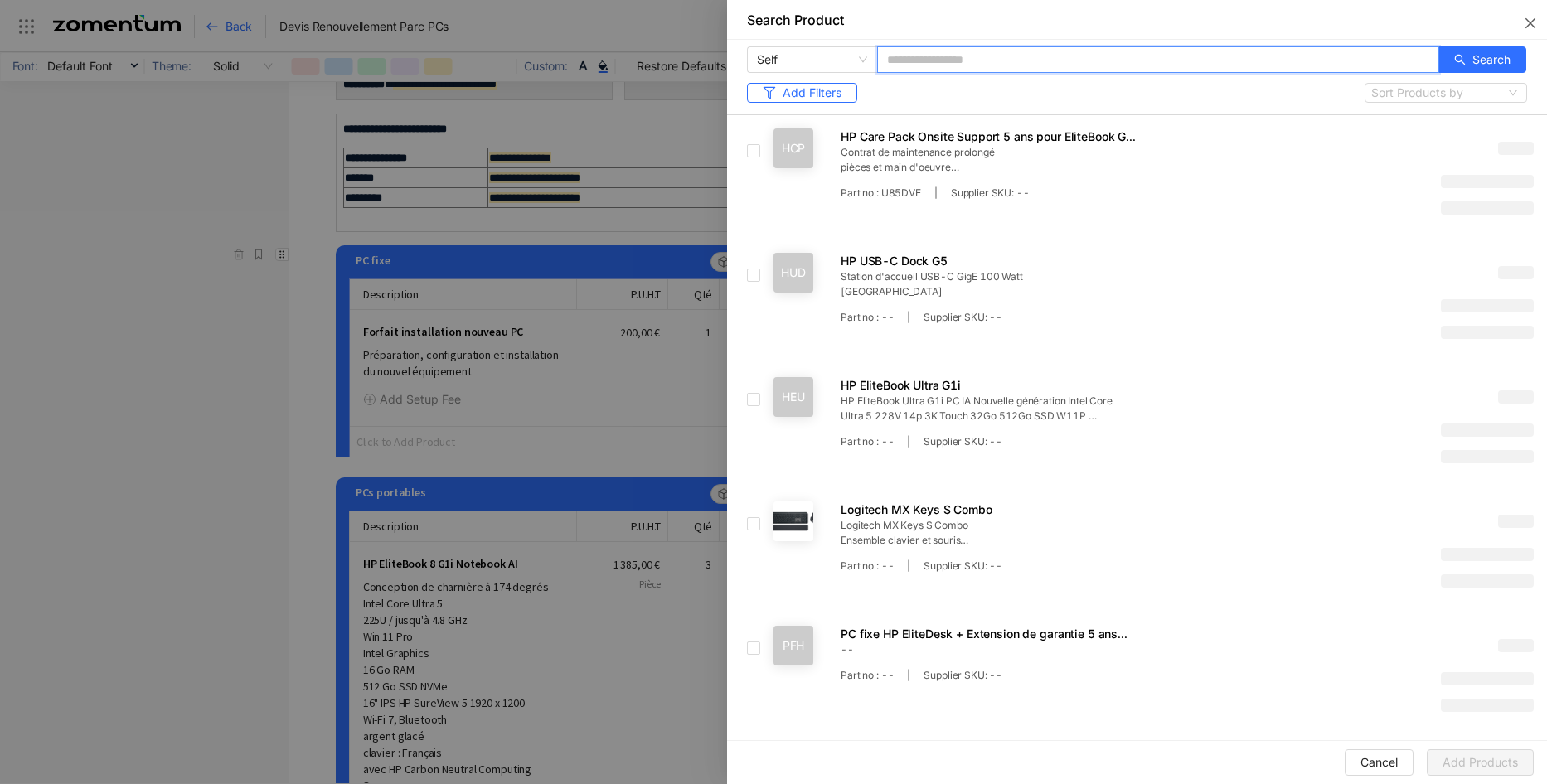
click at [918, 53] on input "text" at bounding box center [1159, 60] width 563 height 26
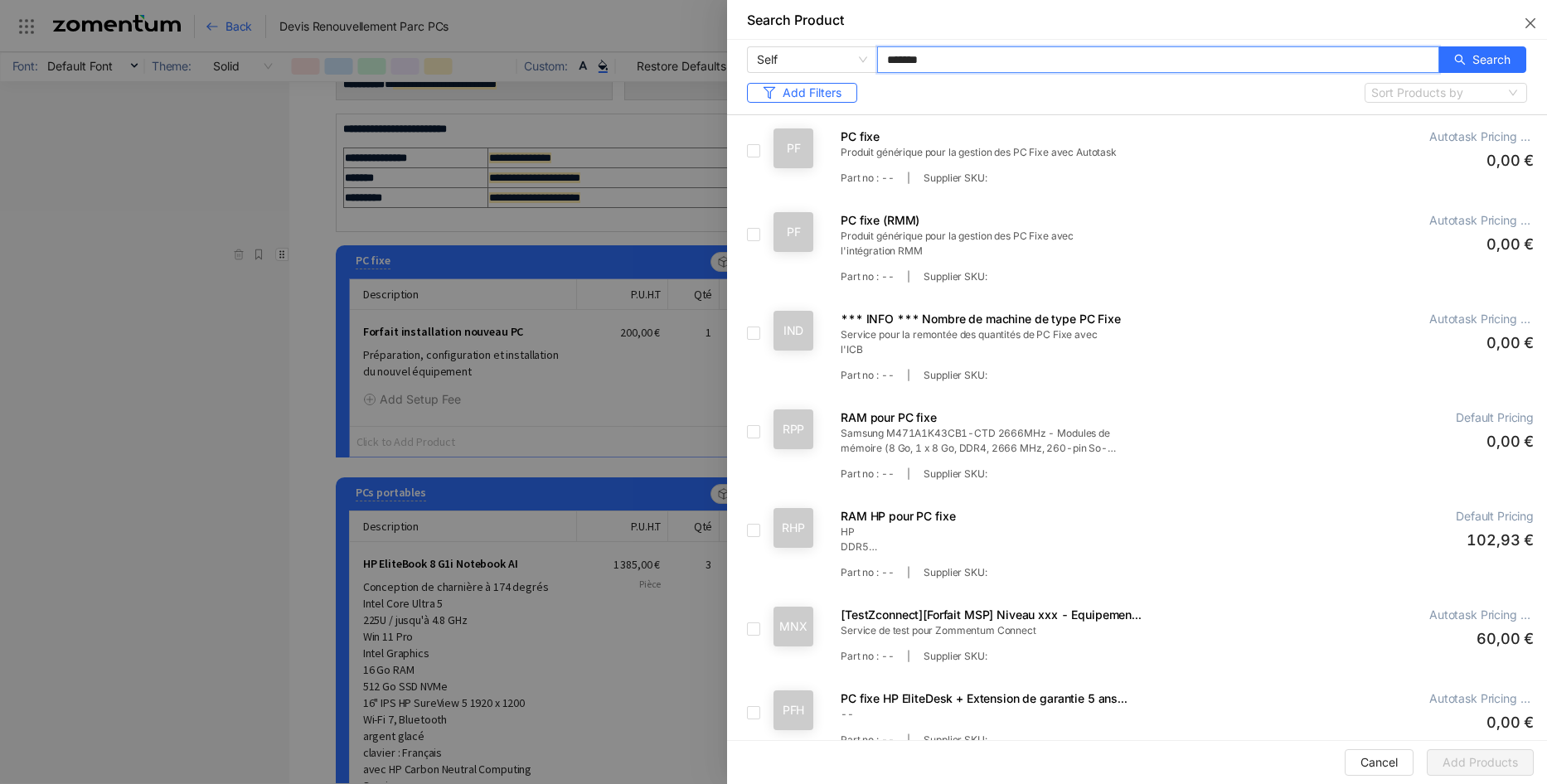
drag, startPoint x: 1022, startPoint y: 61, endPoint x: 886, endPoint y: 44, distance: 137.1
click at [877, 47] on input "*******" at bounding box center [1159, 60] width 563 height 26
paste input "**********"
type input "**********"
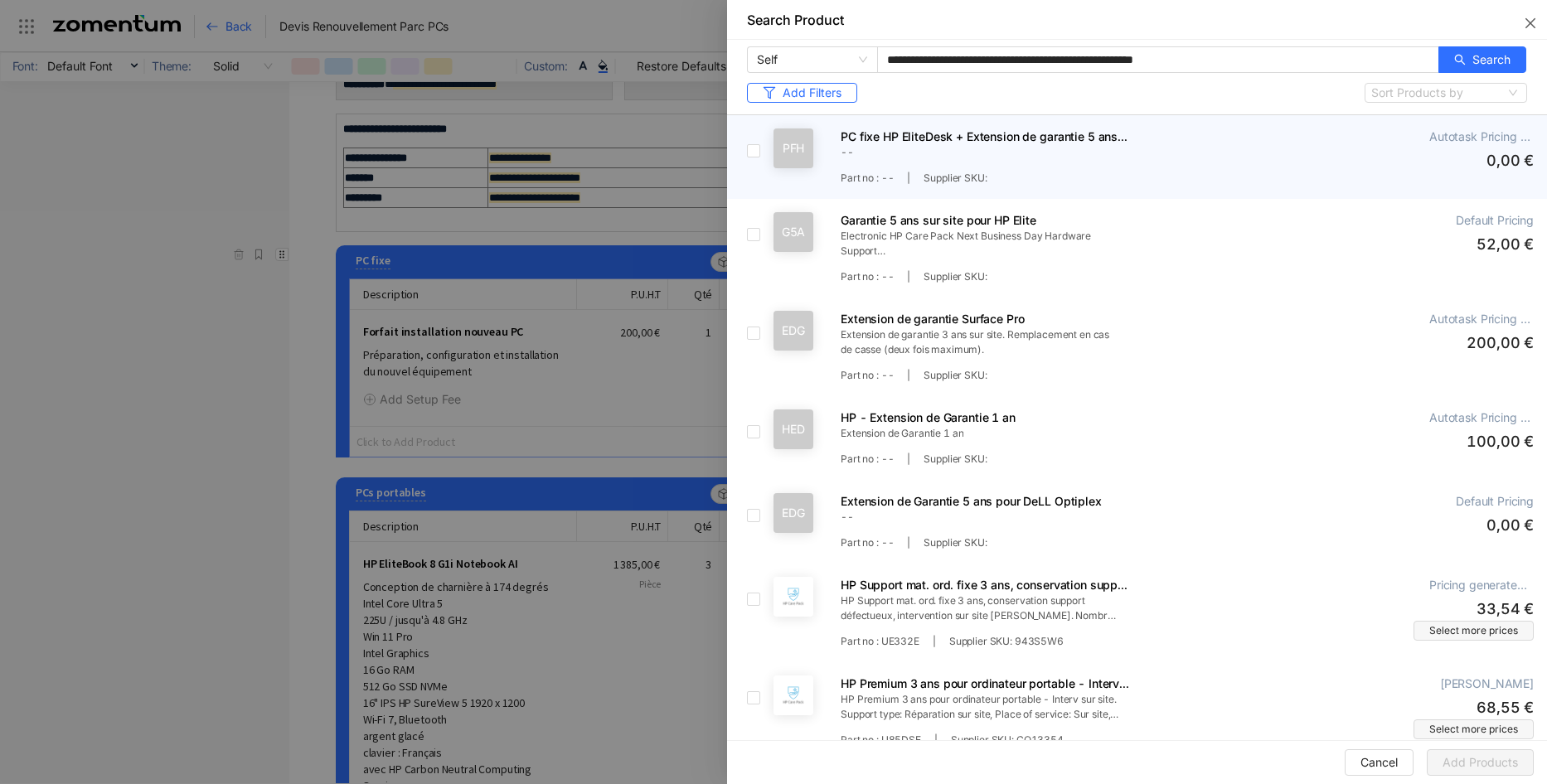
click at [1150, 155] on div "--" at bounding box center [1077, 155] width 472 height 19
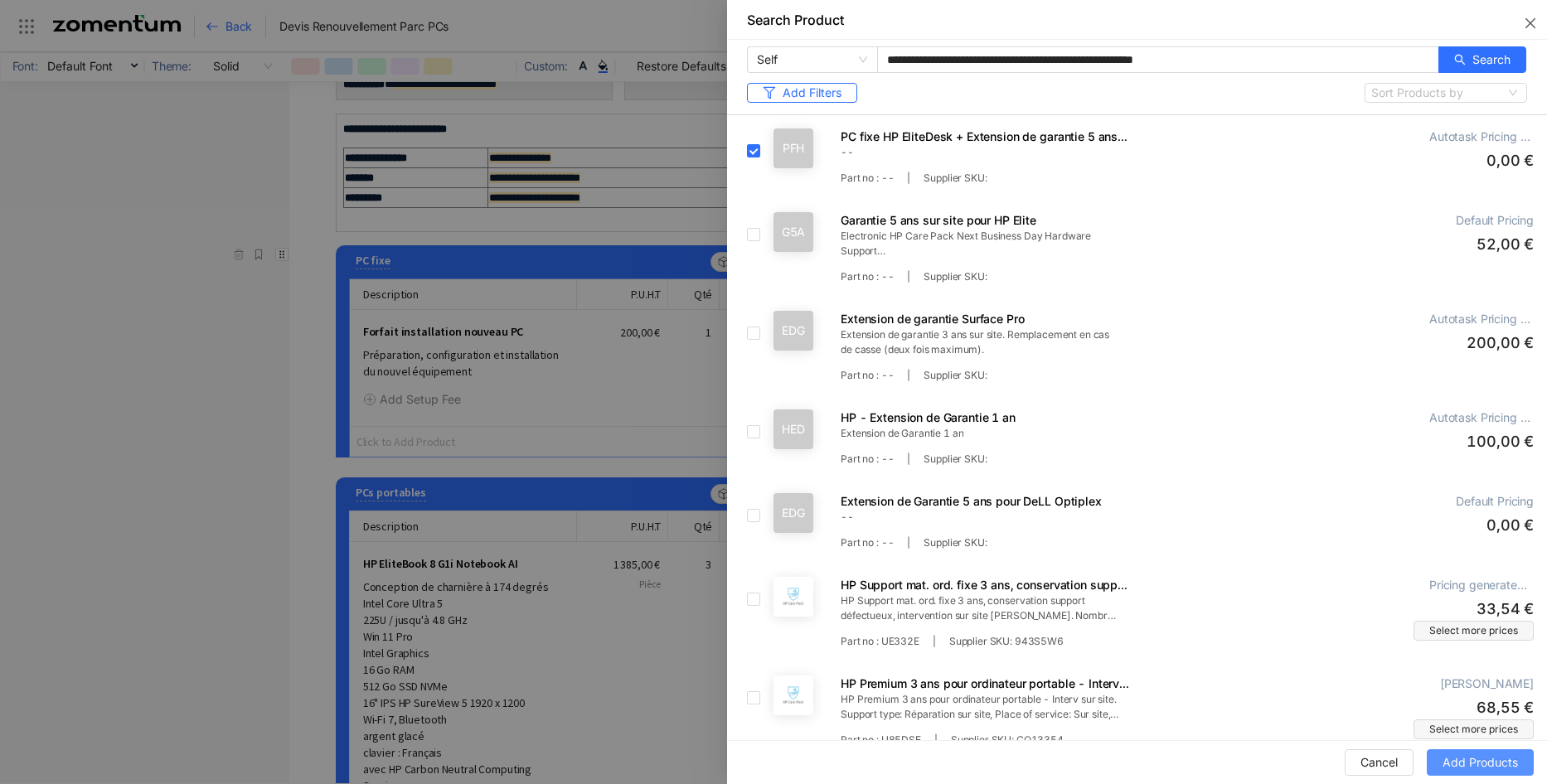
click at [1492, 767] on span "Add Products" at bounding box center [1480, 763] width 75 height 19
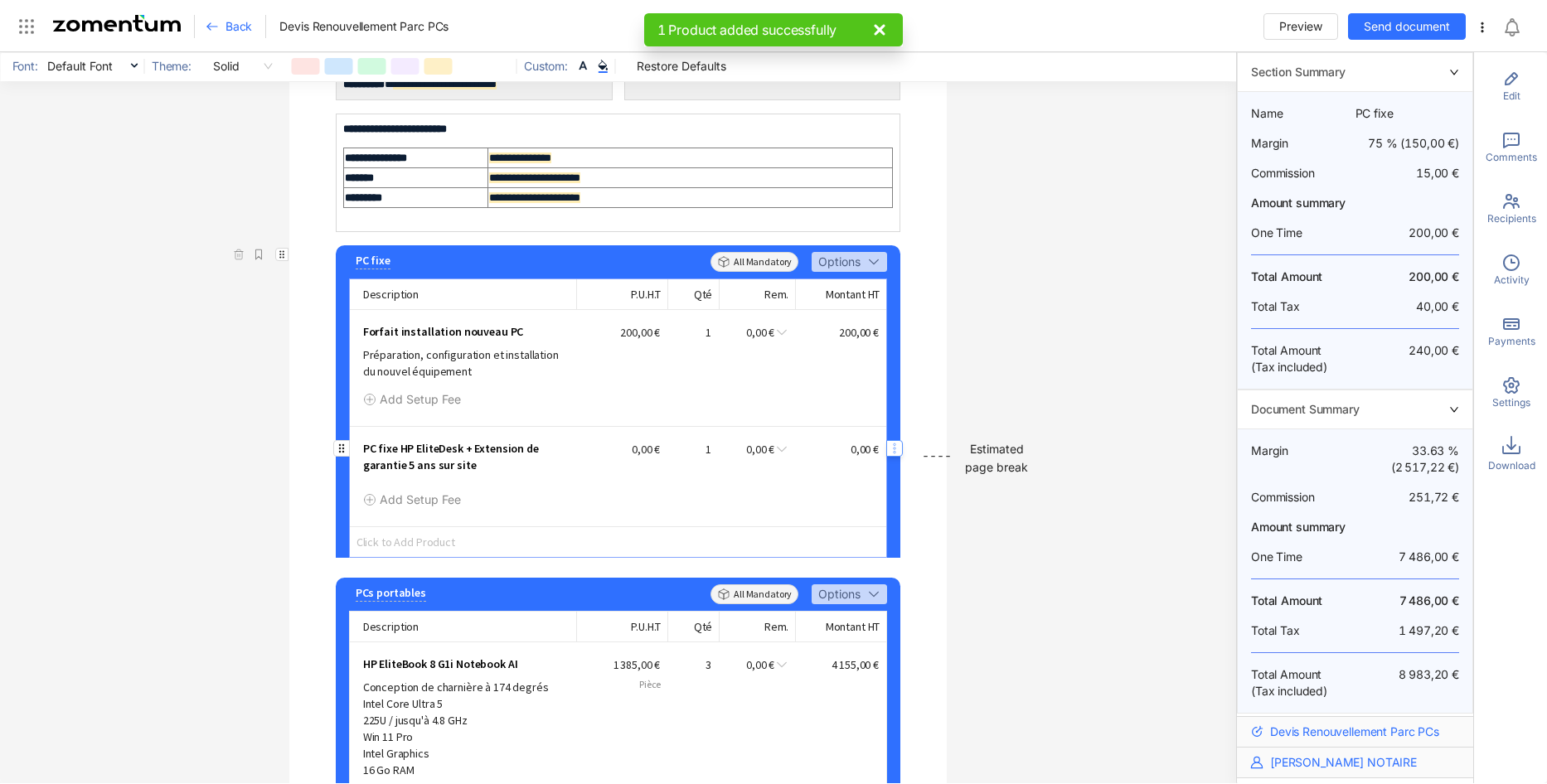
click at [889, 455] on icon "button" at bounding box center [894, 449] width 13 height 13
click at [920, 628] on span "Delete Product" at bounding box center [948, 609] width 124 height 36
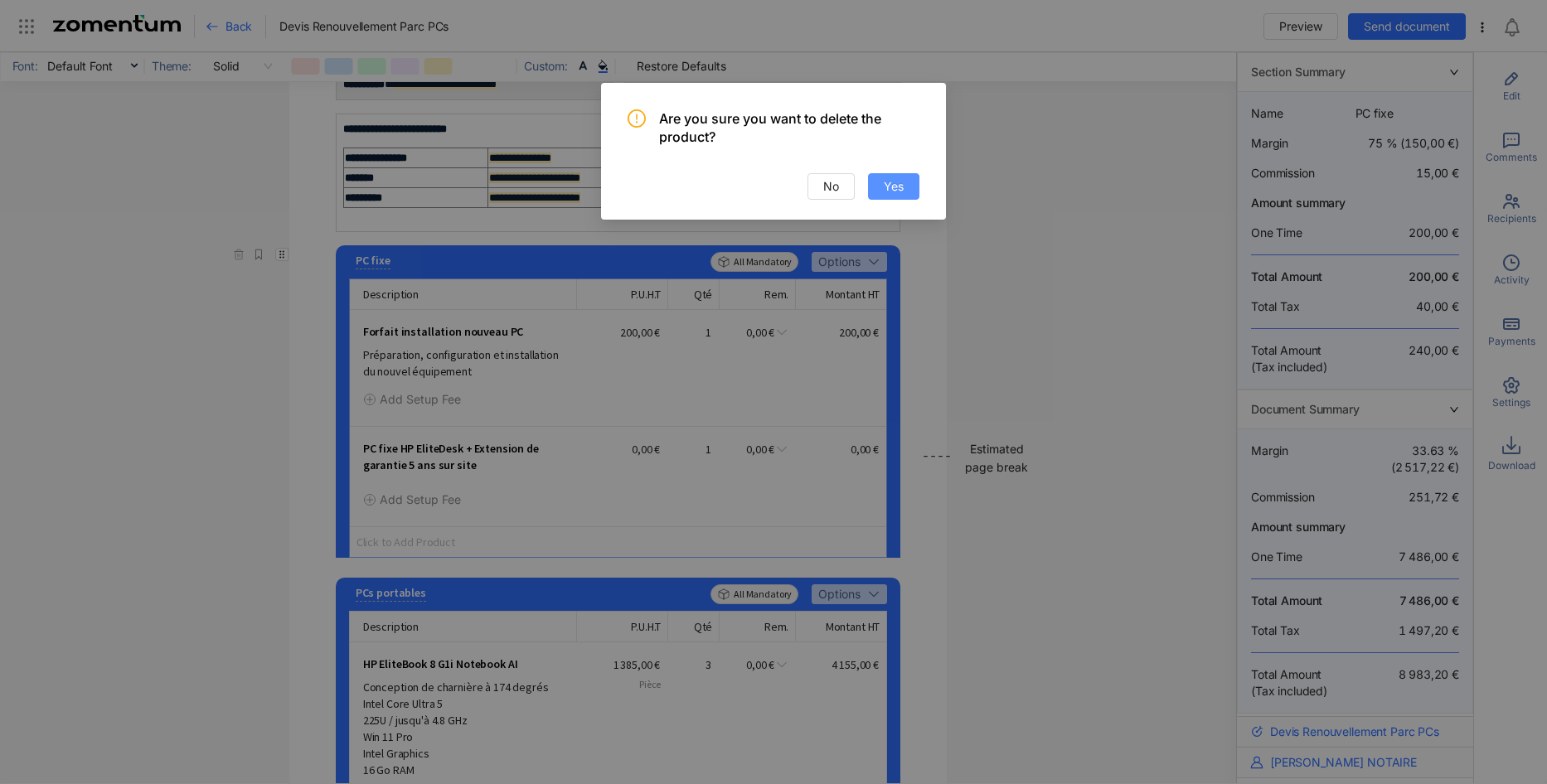
click at [888, 179] on span "Yes" at bounding box center [893, 187] width 20 height 19
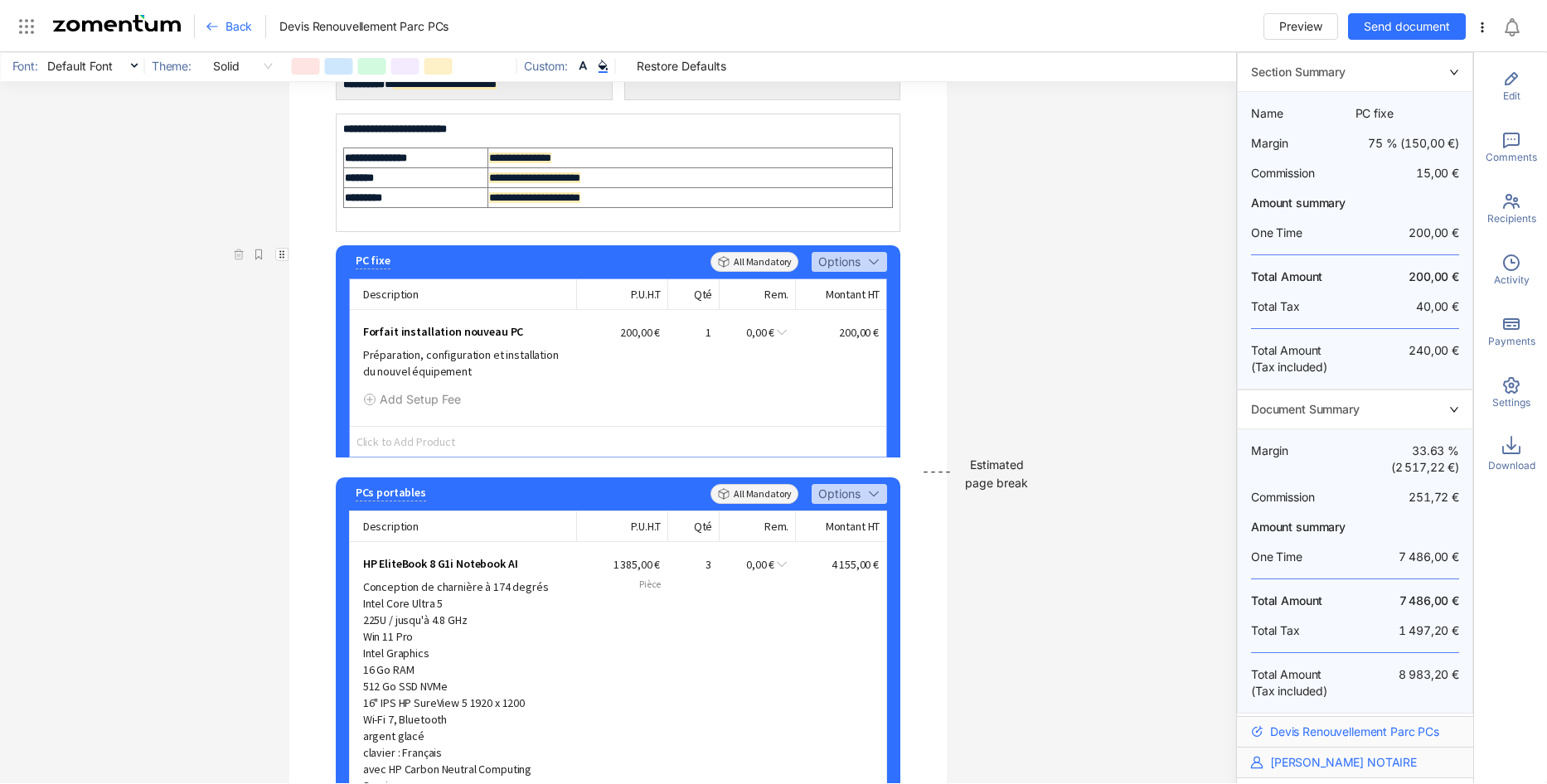
click at [115, 21] on img at bounding box center [116, 23] width 128 height 17
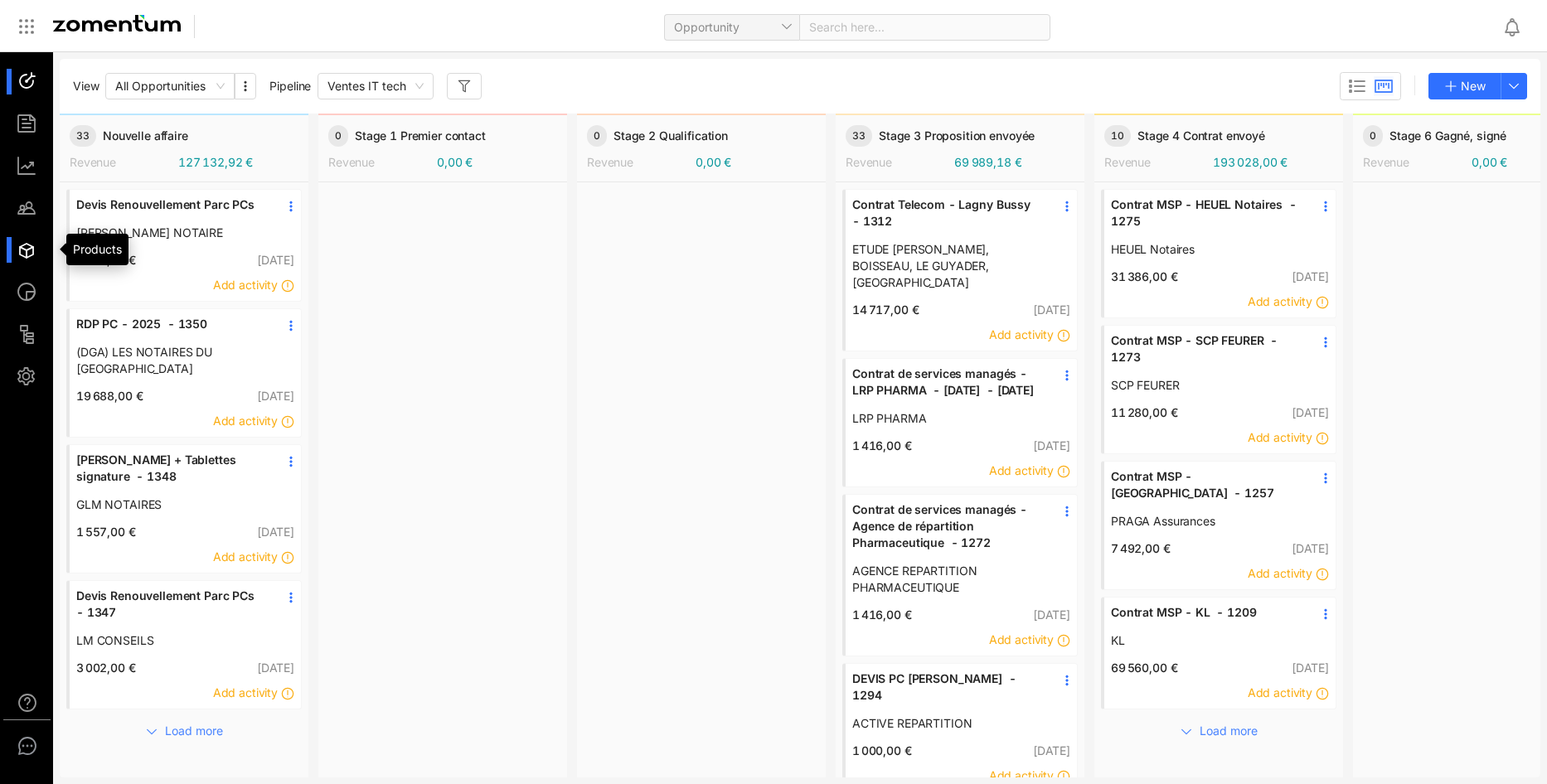
click at [28, 255] on div at bounding box center [34, 250] width 35 height 26
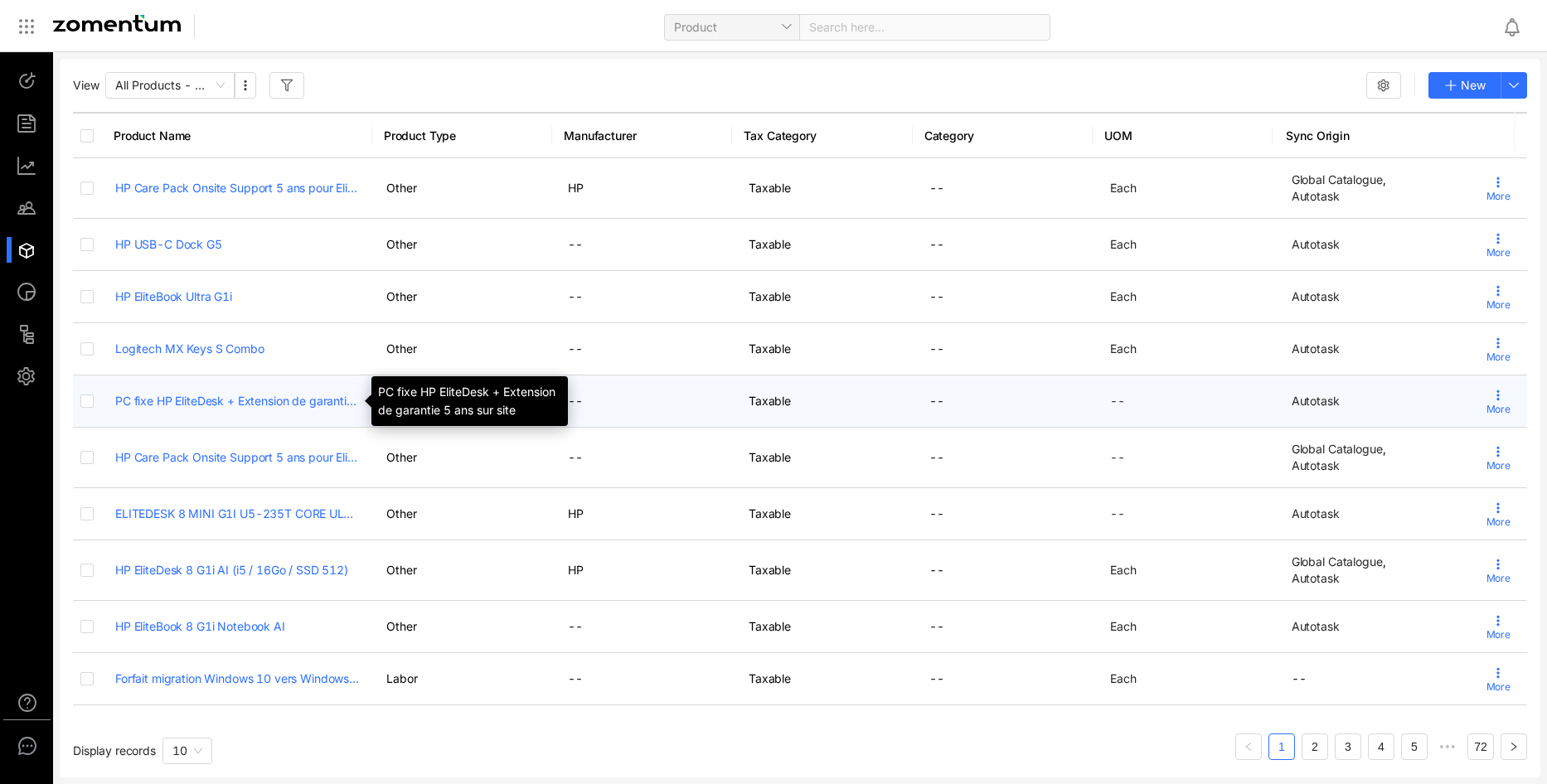
click at [232, 402] on link "PC fixe HP EliteDesk + Extension de garantie 5 ans sur site" at bounding box center [237, 401] width 245 height 17
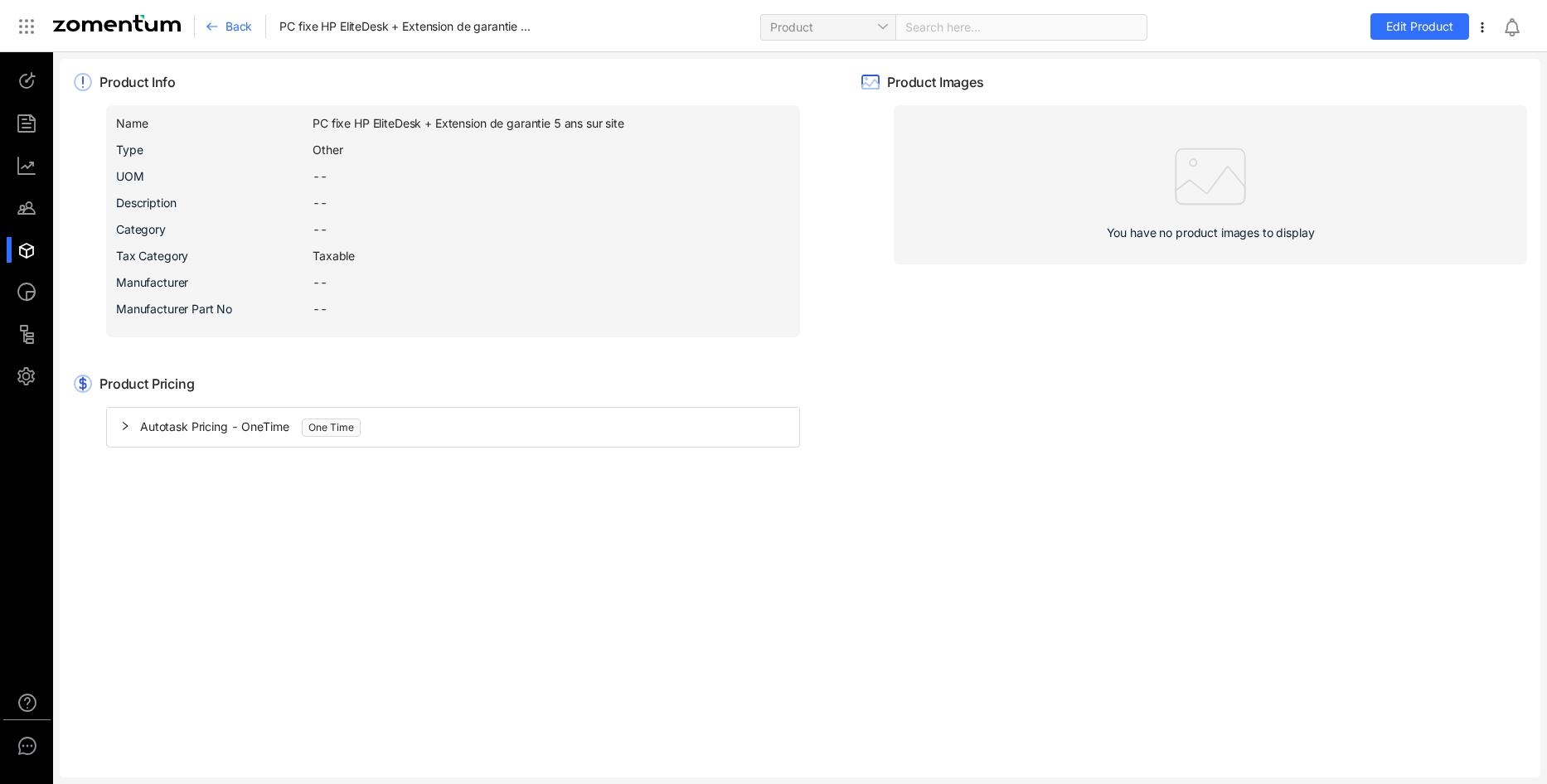
click at [115, 27] on img at bounding box center [116, 23] width 128 height 17
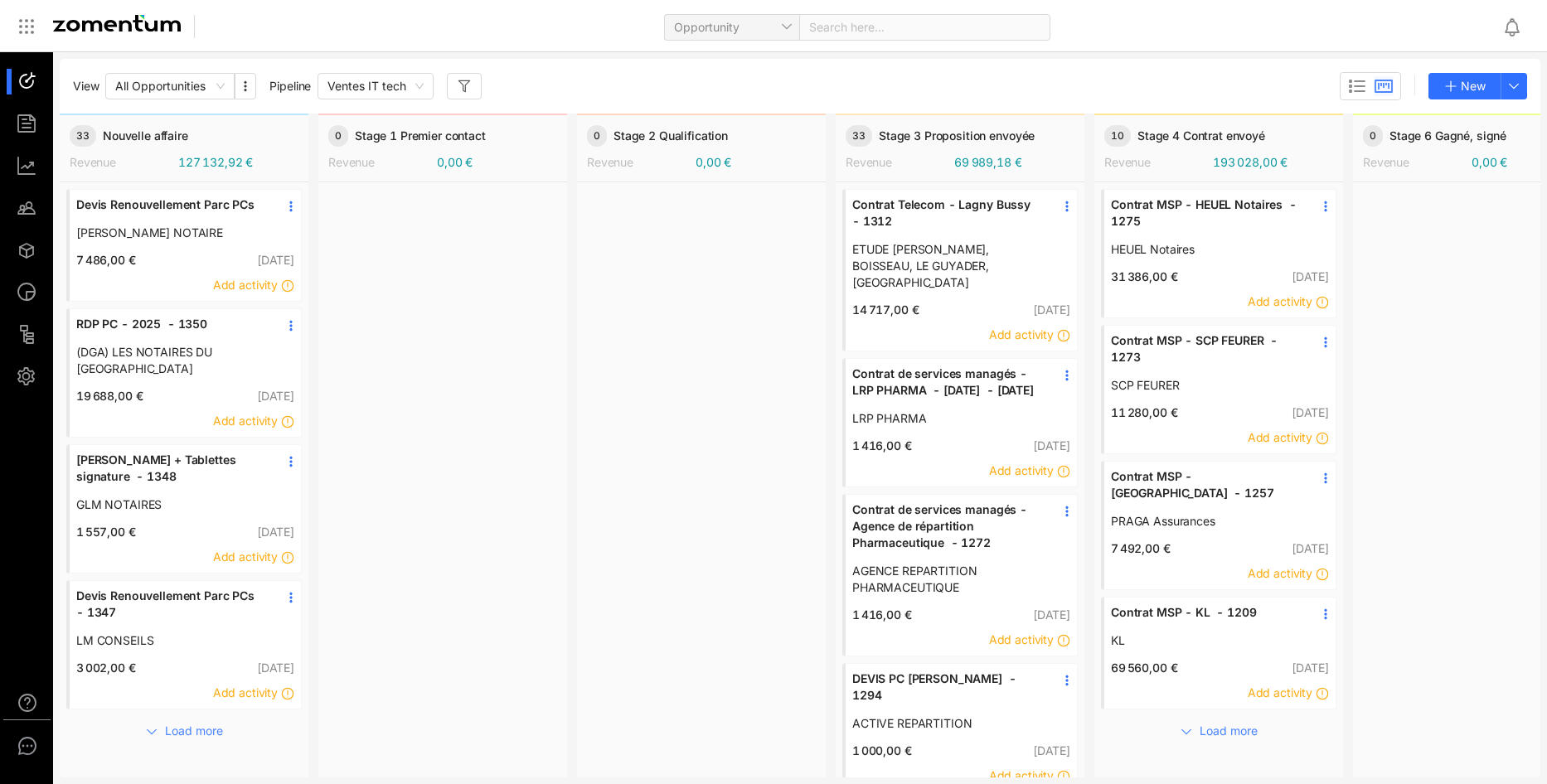
click at [32, 15] on div at bounding box center [26, 26] width 26 height 26
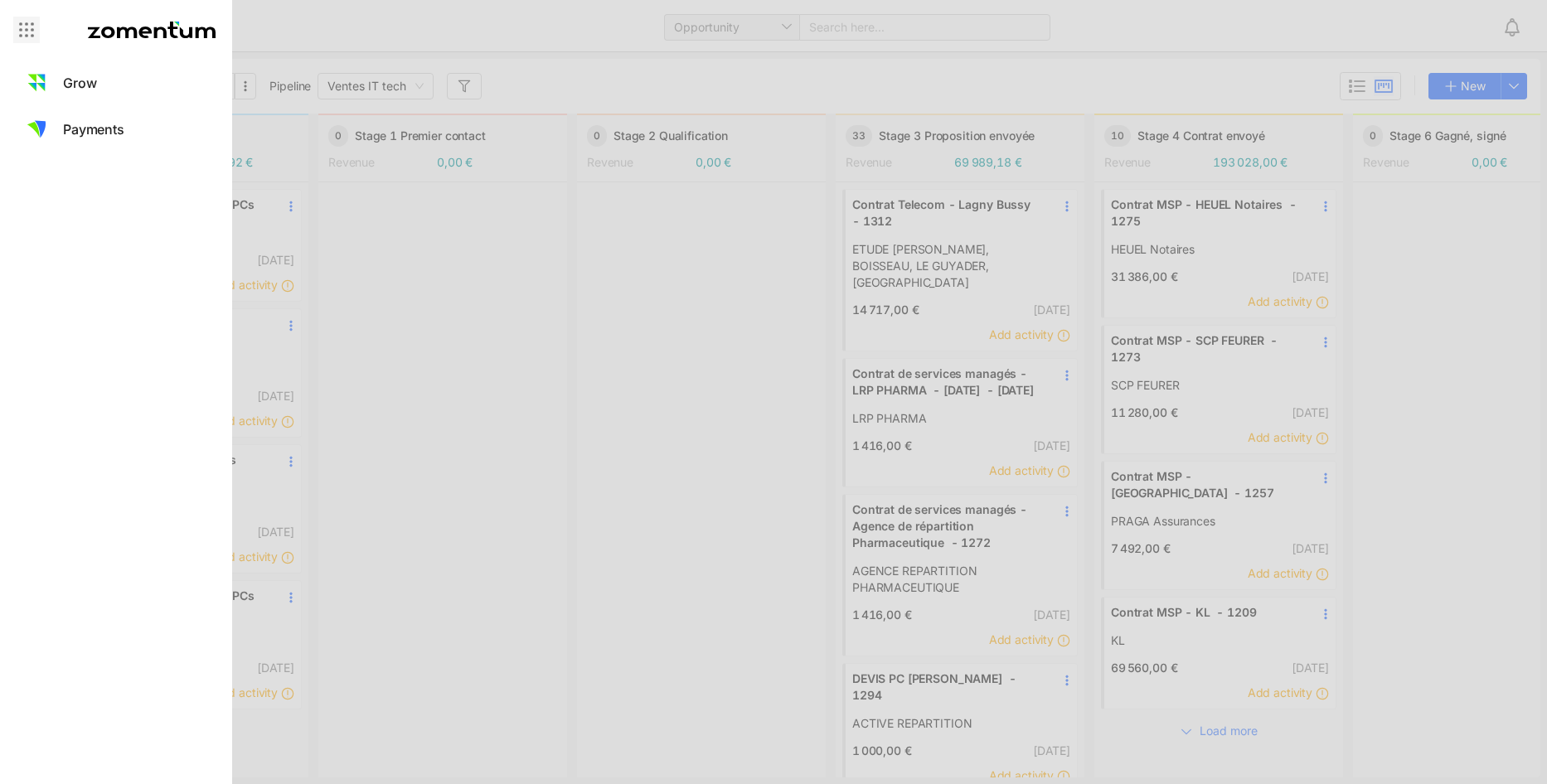
click at [27, 22] on icon at bounding box center [26, 29] width 20 height 20
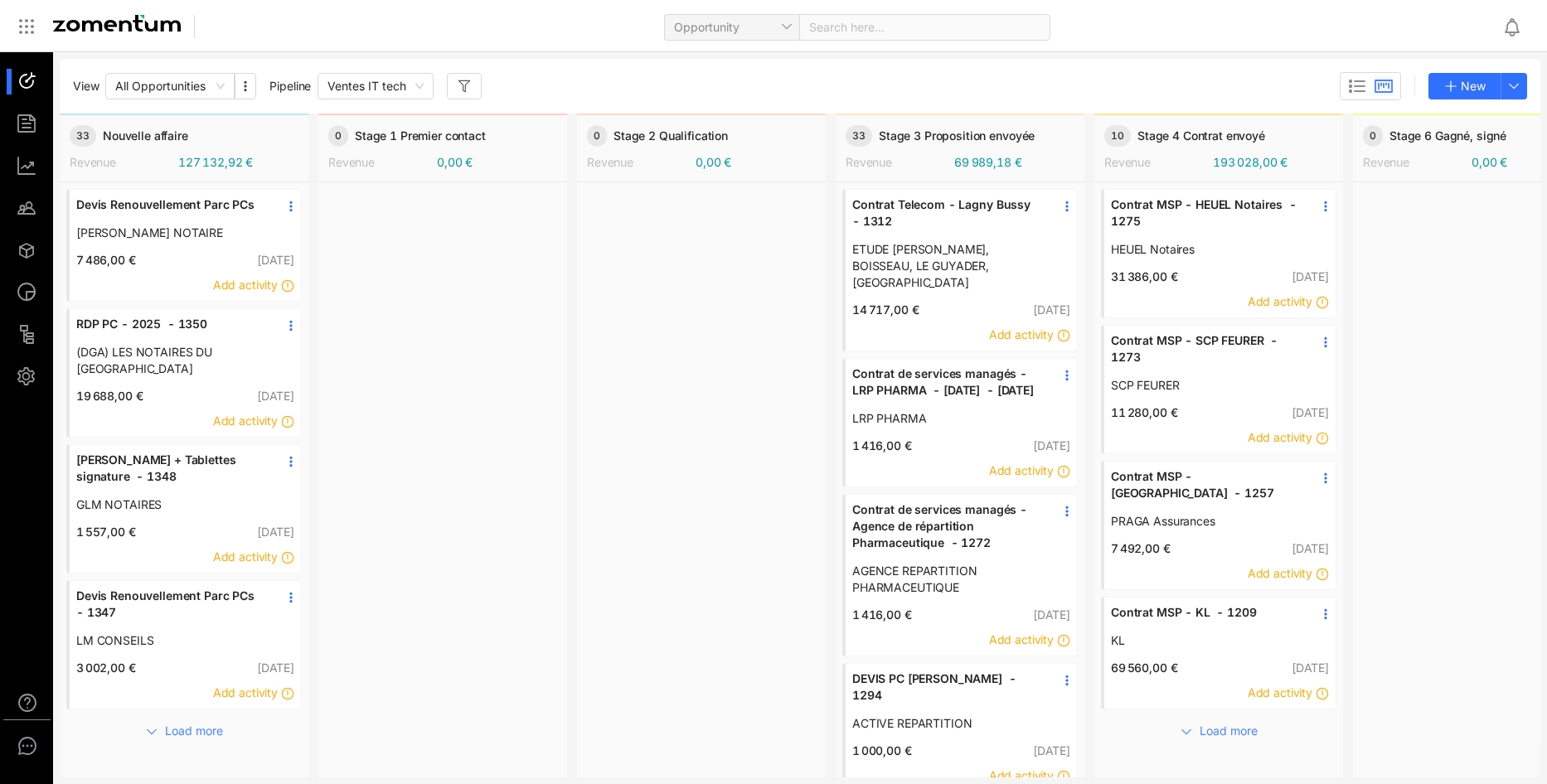
click at [33, 378] on div at bounding box center [34, 377] width 35 height 26
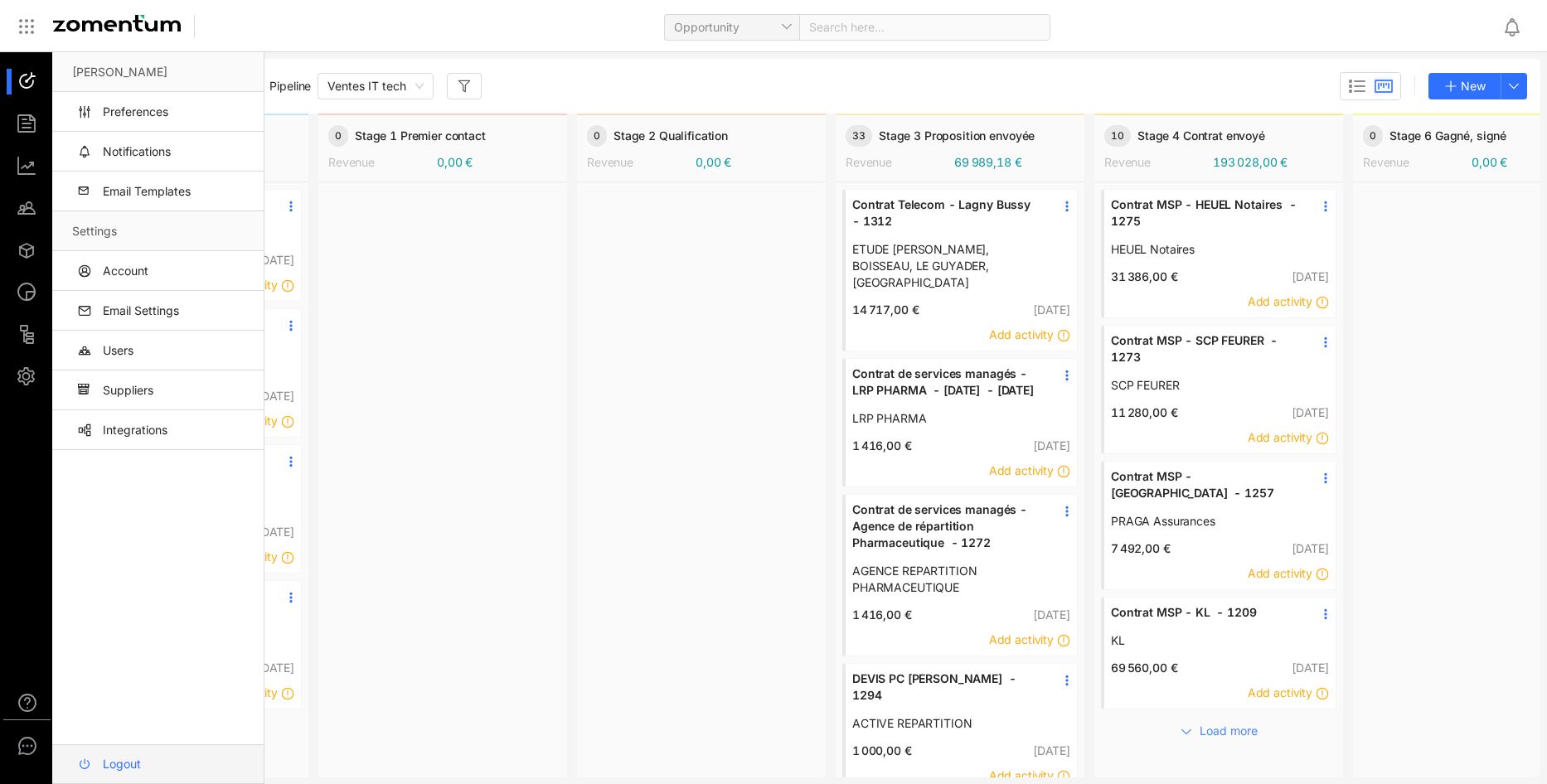
click at [142, 771] on link "Logout" at bounding box center [160, 764] width 178 height 40
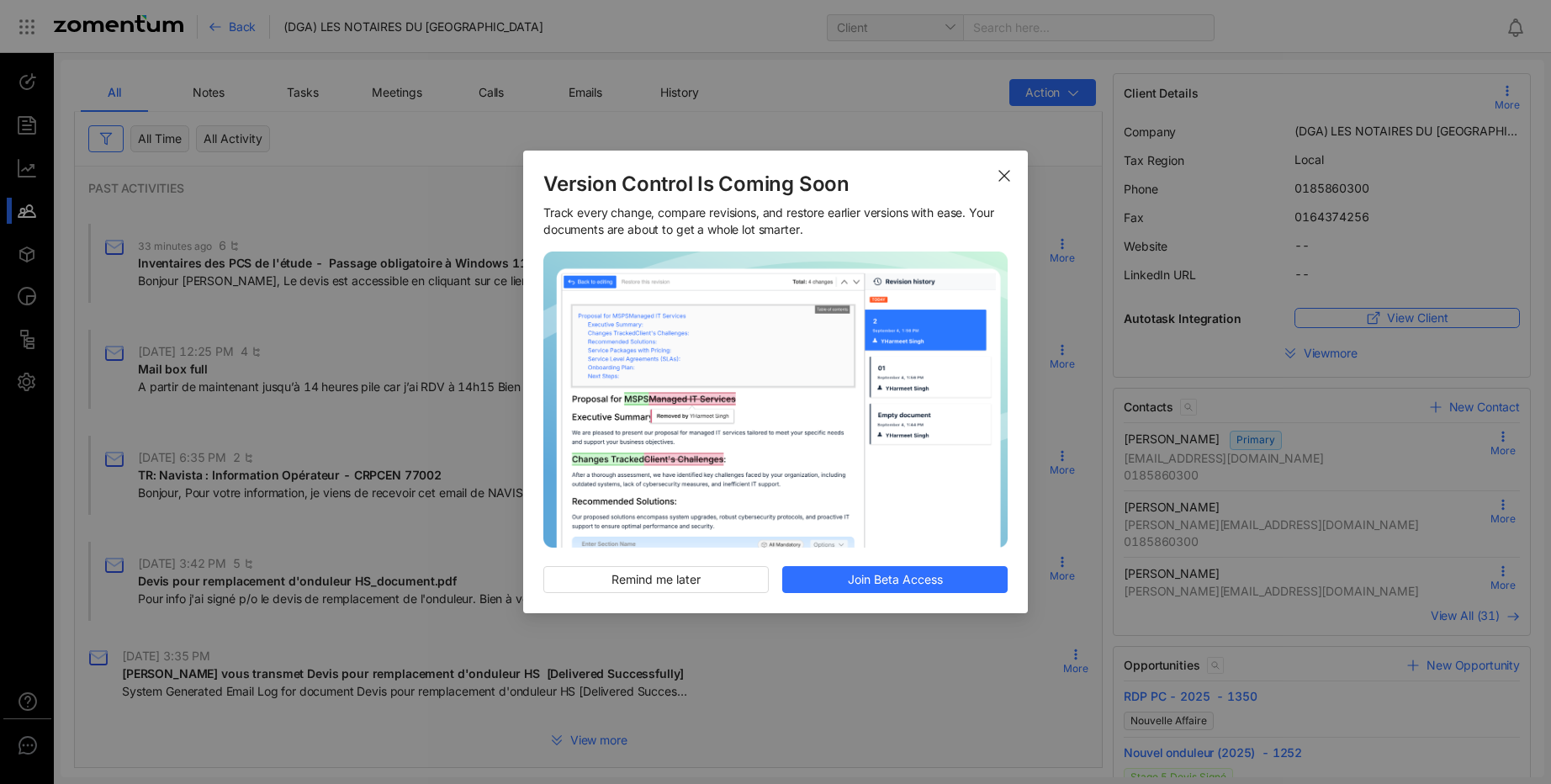
click at [1011, 162] on span "Close" at bounding box center [1004, 174] width 47 height 47
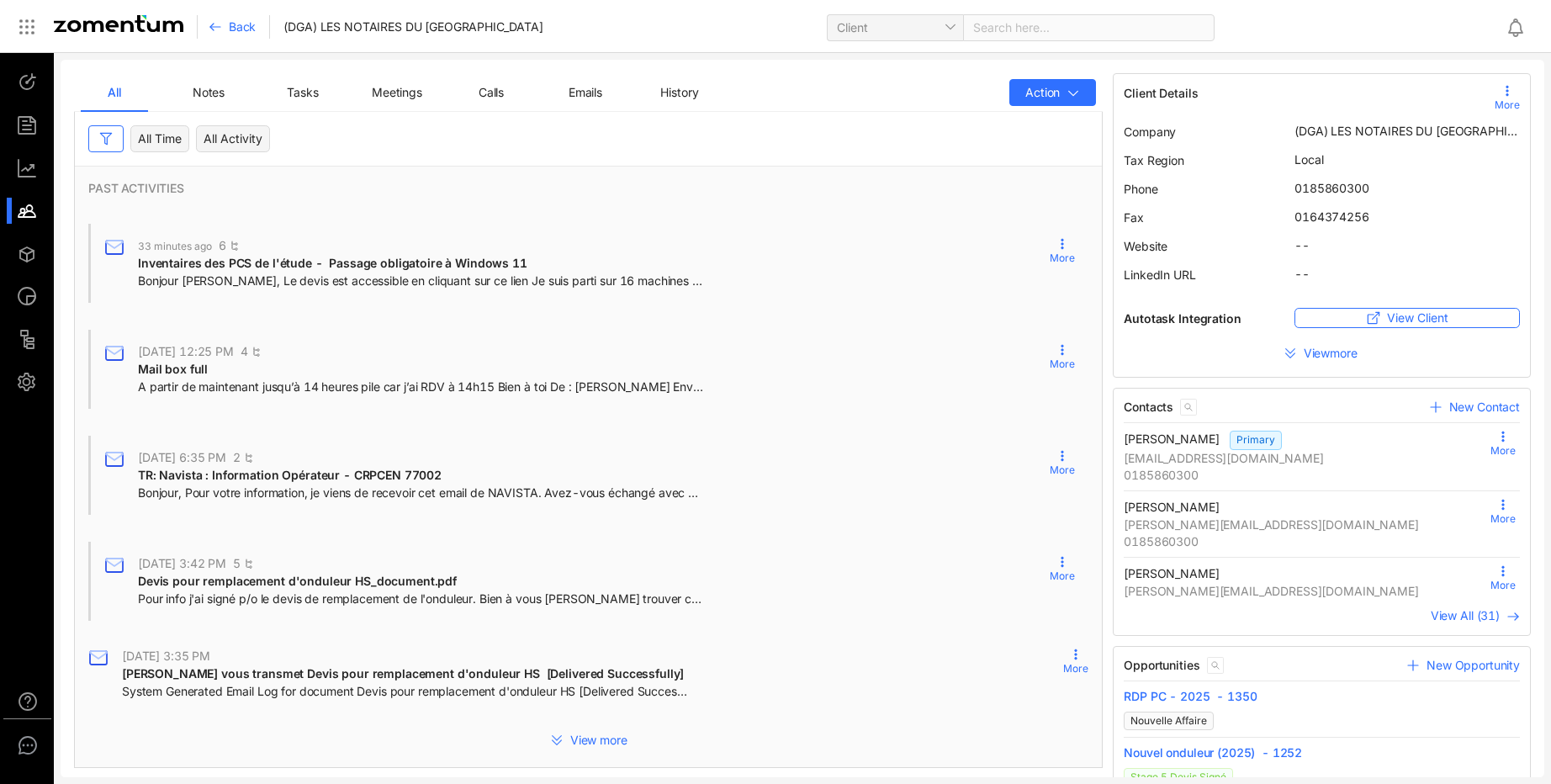
click at [1171, 693] on span "RDP PC - 2025 - 1350" at bounding box center [1321, 696] width 396 height 17
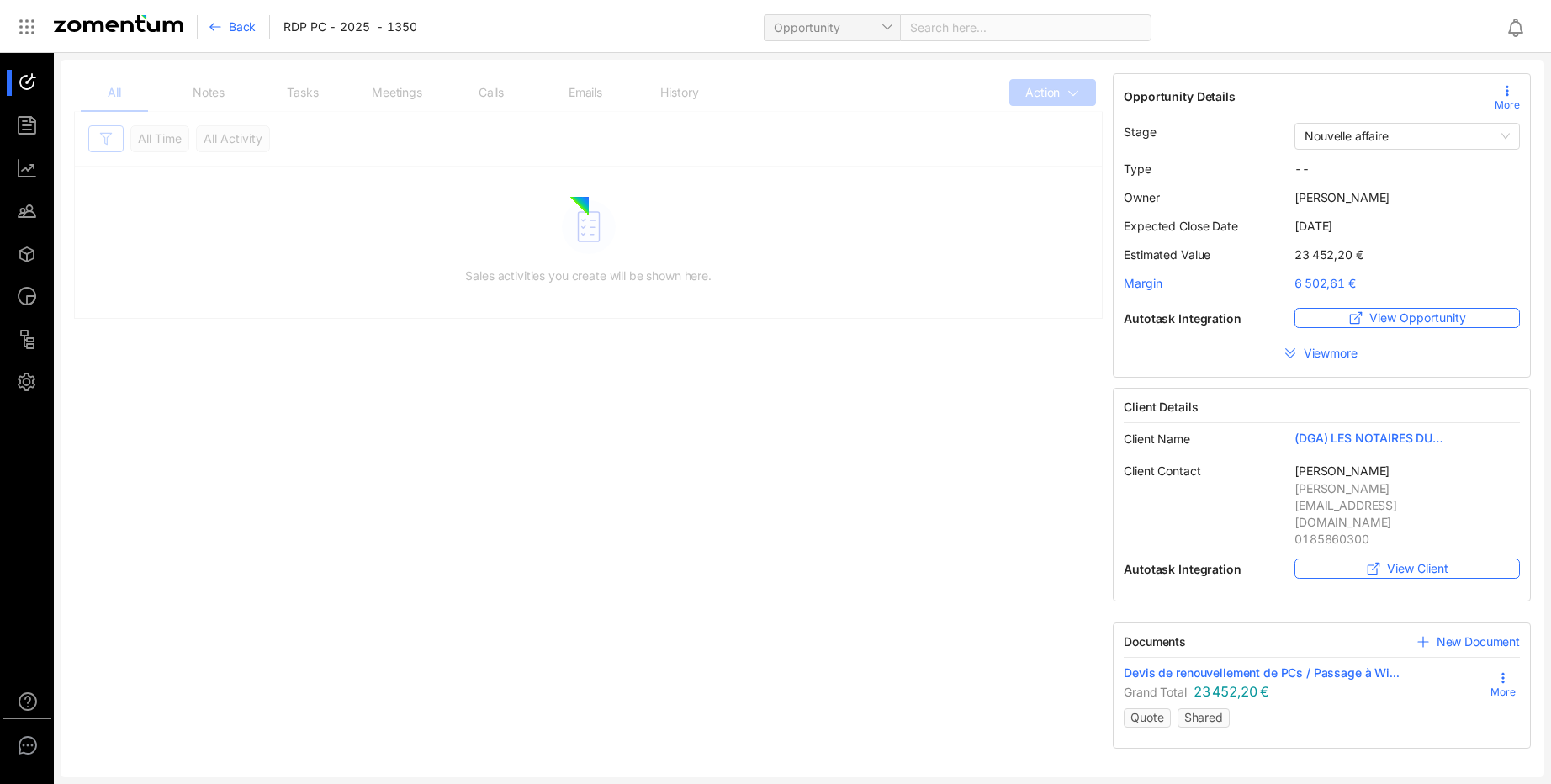
click at [1180, 664] on span "Devis de renouvellement de PCs / Passage à Wi..." at bounding box center [1260, 673] width 275 height 17
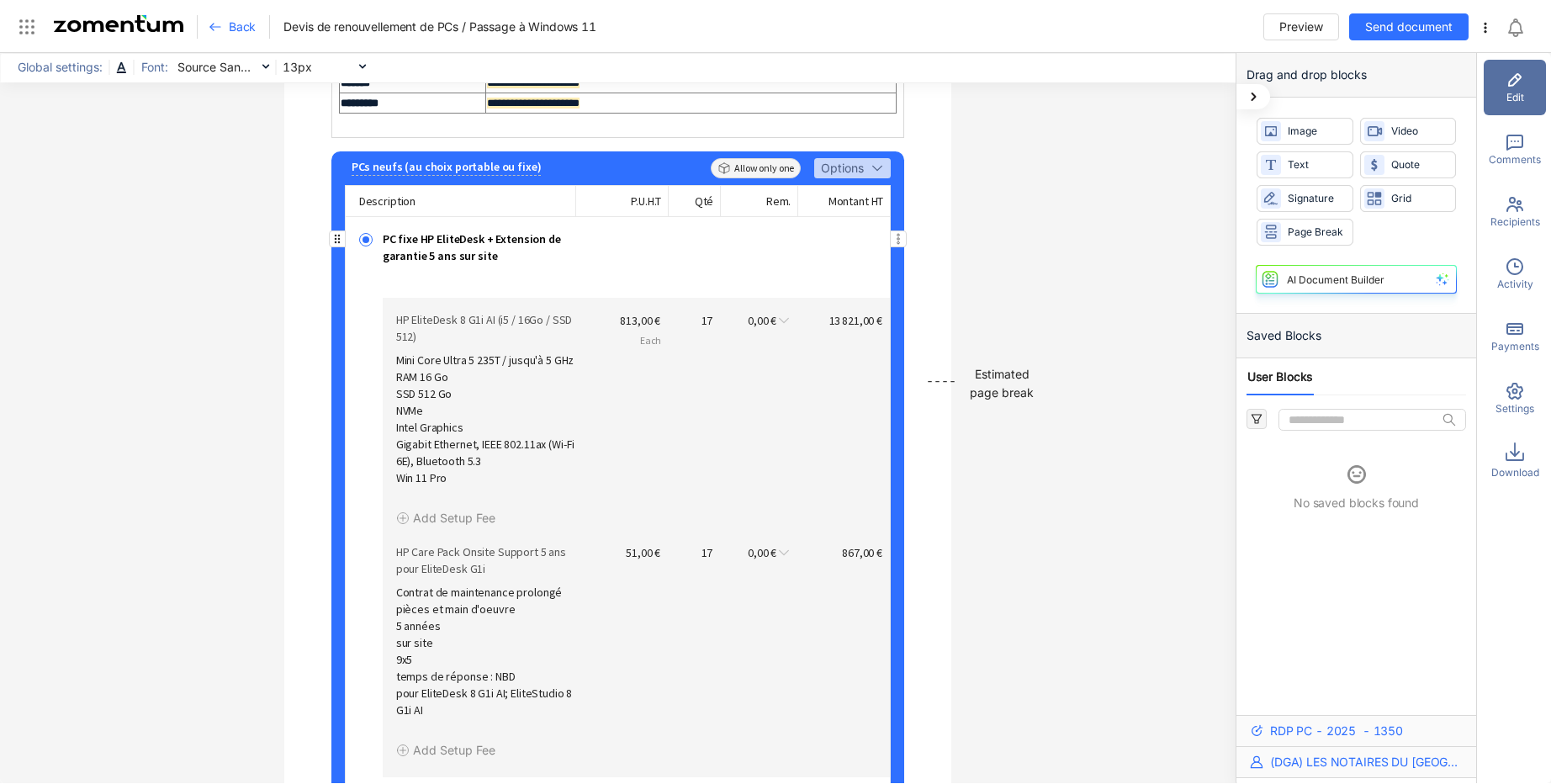
scroll to position [588, 0]
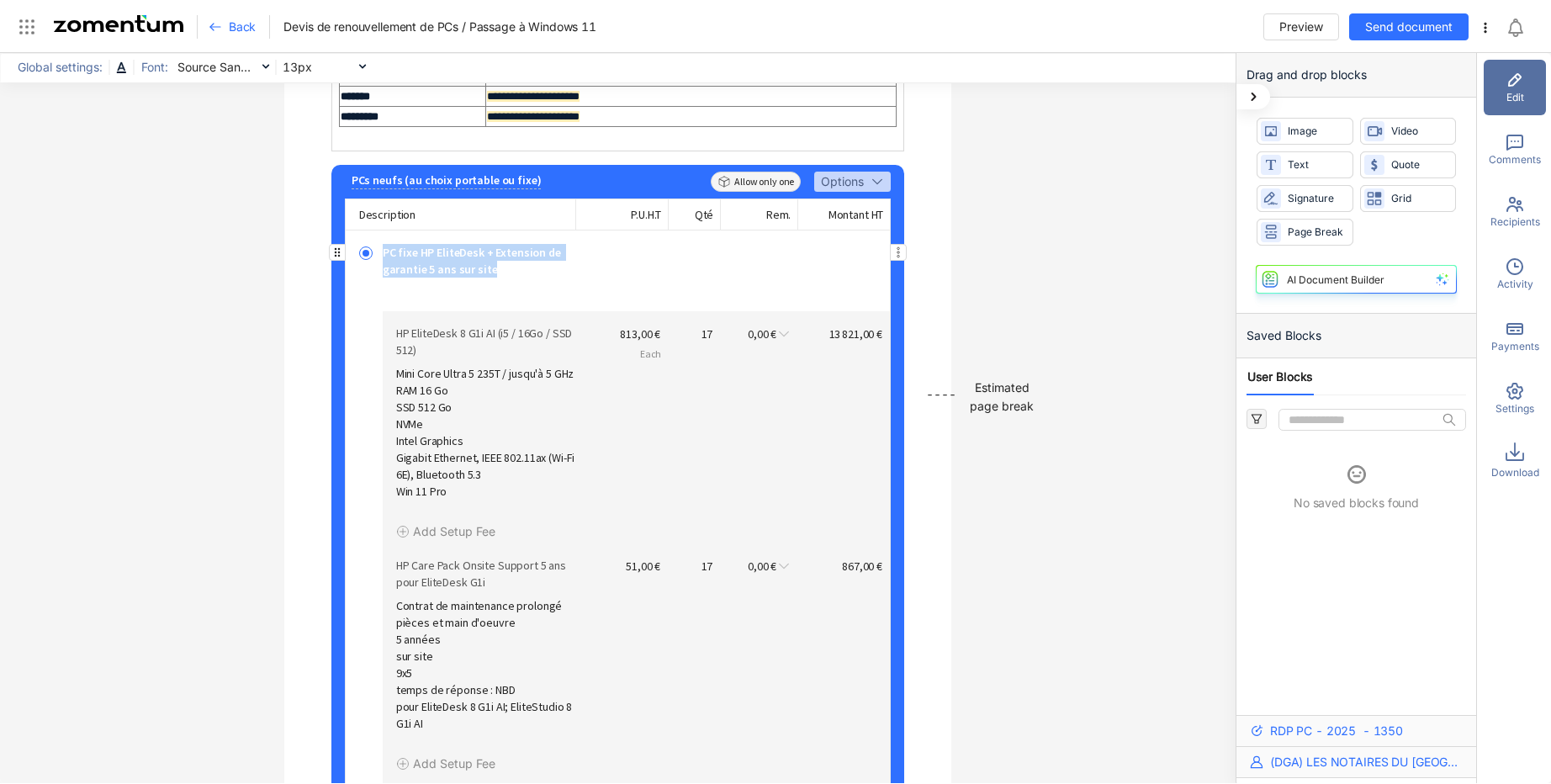
drag, startPoint x: 459, startPoint y: 286, endPoint x: 378, endPoint y: 272, distance: 82.2
click at [383, 272] on span "PC fixe HP EliteDesk + Extension de garantie 5 ans sur site" at bounding box center [476, 261] width 187 height 34
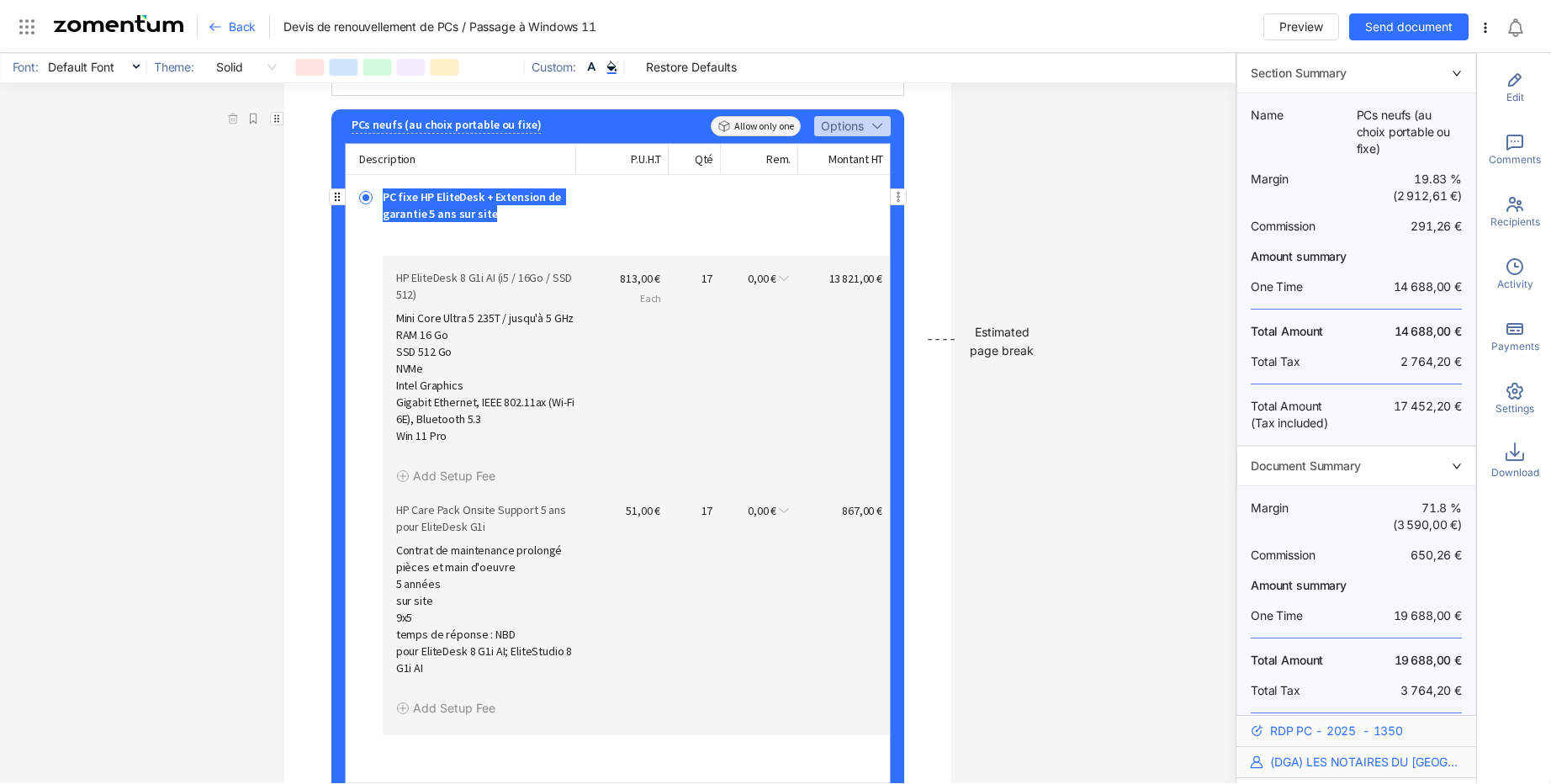
scroll to position [673, 0]
